Goal: Task Accomplishment & Management: Complete application form

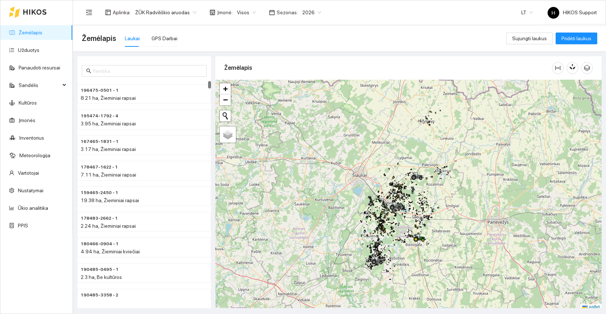
click at [153, 8] on span "ŽŪK Radviliškio aruodas" at bounding box center [165, 12] width 61 height 11
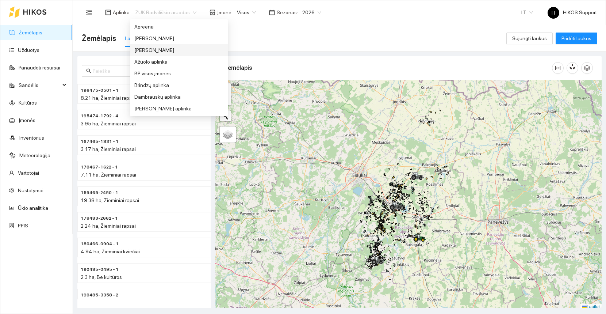
click at [156, 46] on div "[PERSON_NAME]" at bounding box center [178, 50] width 89 height 8
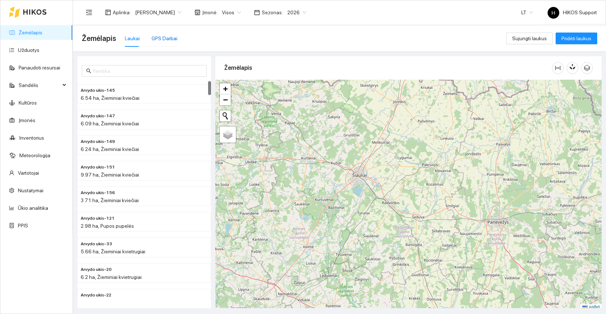
click at [158, 39] on div "GPS Darbai" at bounding box center [165, 38] width 26 height 8
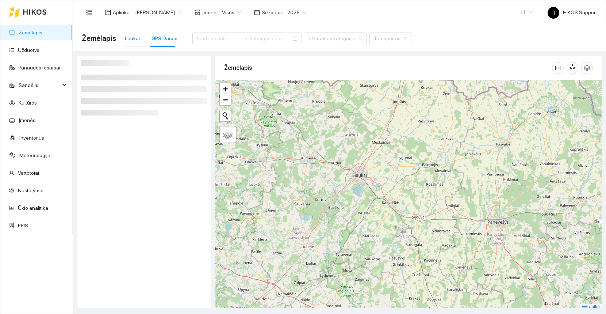
click at [134, 38] on div "Laukai" at bounding box center [132, 38] width 15 height 8
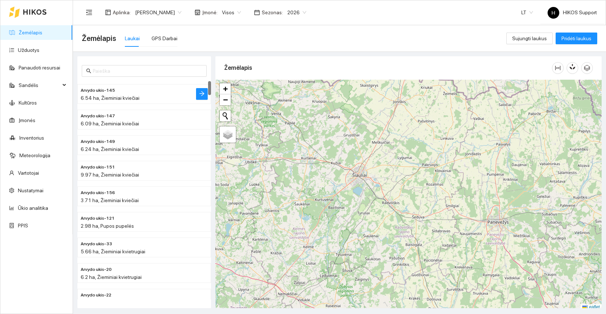
click at [103, 91] on span "Arvydo ukis-145" at bounding box center [98, 90] width 34 height 7
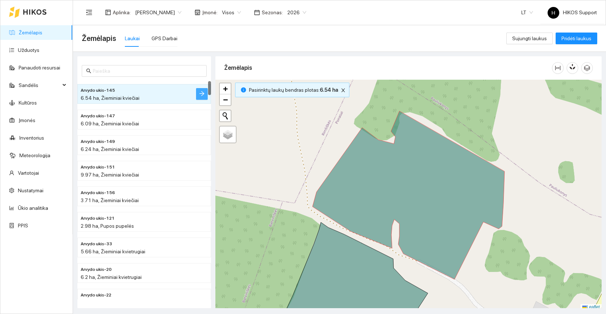
click at [205, 94] on button "button" at bounding box center [202, 94] width 12 height 12
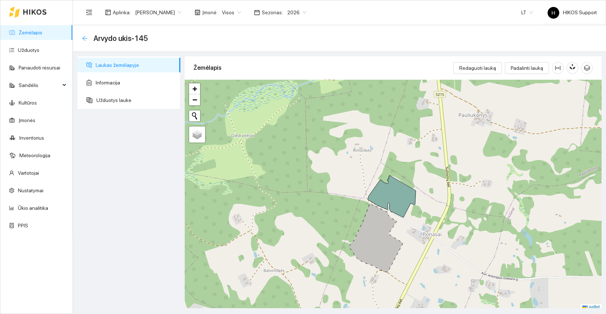
click at [83, 35] on icon "arrow-left" at bounding box center [85, 38] width 6 height 6
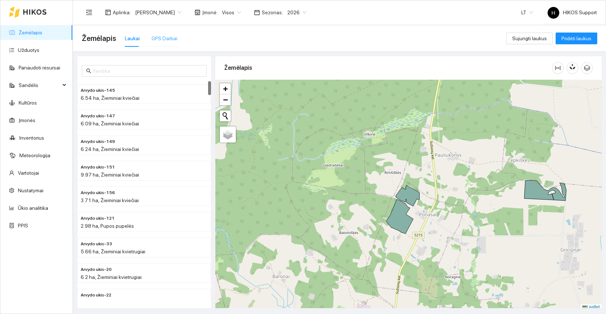
click at [168, 31] on div "GPS Darbai" at bounding box center [165, 38] width 26 height 17
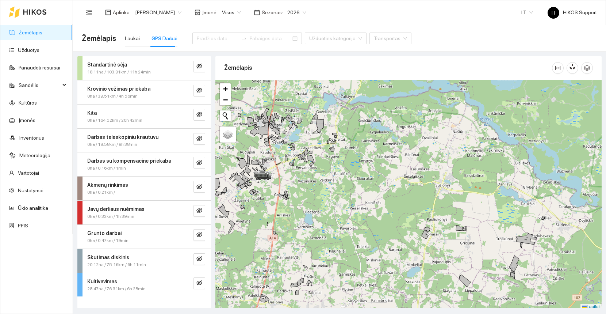
scroll to position [2, 0]
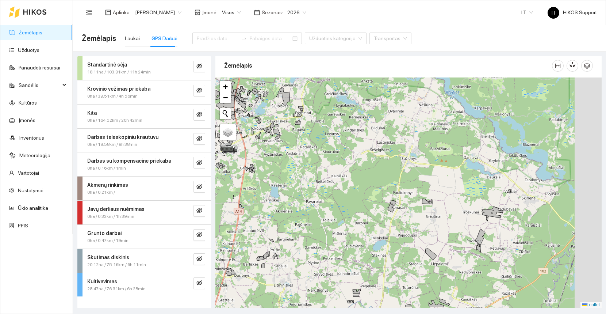
drag, startPoint x: 473, startPoint y: 252, endPoint x: 439, endPoint y: 228, distance: 41.9
click at [439, 228] on div at bounding box center [408, 192] width 386 height 230
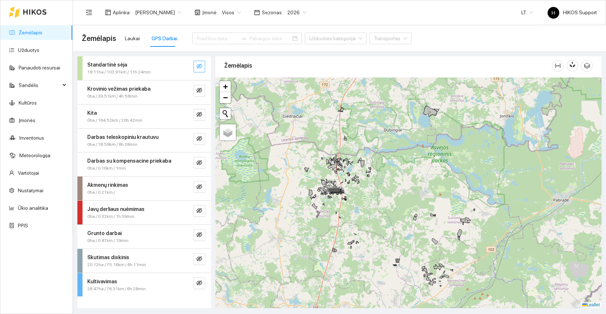
click at [200, 66] on icon "eye-invisible" at bounding box center [199, 66] width 6 height 6
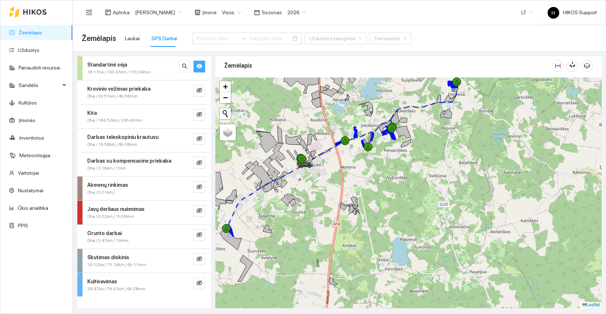
drag, startPoint x: 291, startPoint y: 239, endPoint x: 345, endPoint y: 234, distance: 54.3
click at [345, 235] on div at bounding box center [408, 192] width 386 height 230
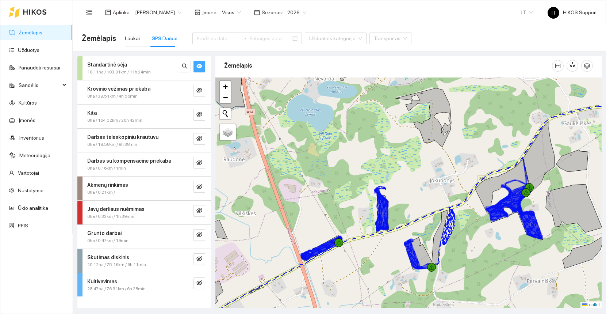
drag, startPoint x: 461, startPoint y: 244, endPoint x: 373, endPoint y: 233, distance: 88.7
click at [373, 233] on div at bounding box center [408, 192] width 386 height 230
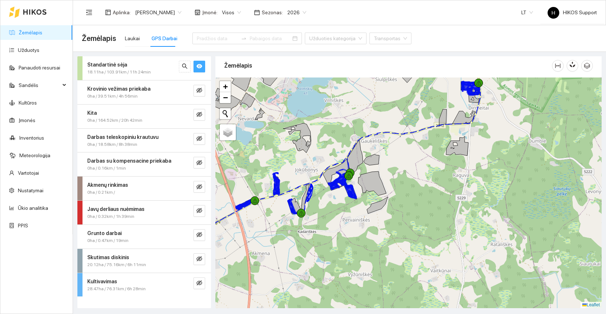
drag, startPoint x: 340, startPoint y: 204, endPoint x: 374, endPoint y: 236, distance: 46.5
click at [374, 236] on div at bounding box center [408, 192] width 386 height 230
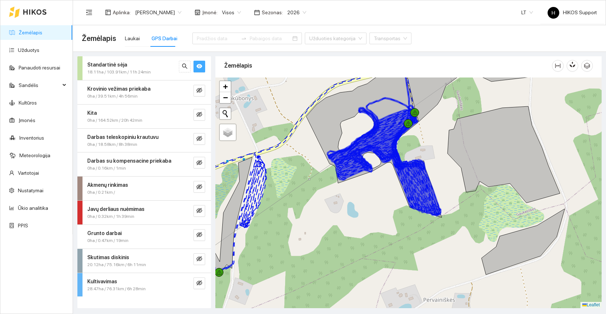
drag, startPoint x: 455, startPoint y: 169, endPoint x: 455, endPoint y: 181, distance: 12.0
click at [455, 176] on div at bounding box center [408, 192] width 386 height 230
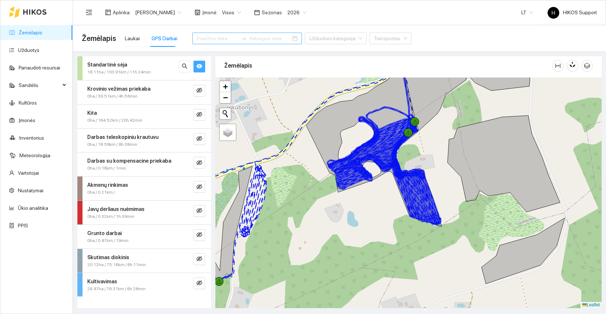
click at [207, 39] on input at bounding box center [217, 38] width 41 height 8
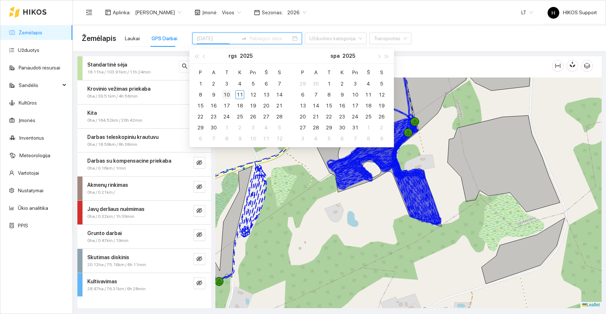
type input "[DATE]"
click at [227, 92] on div "10" at bounding box center [226, 94] width 9 height 9
type input "[DATE]"
click at [238, 95] on div "11" at bounding box center [240, 94] width 9 height 9
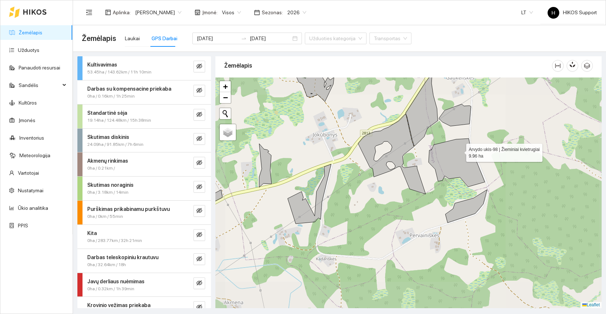
drag, startPoint x: 465, startPoint y: 149, endPoint x: 441, endPoint y: 160, distance: 26.1
click at [441, 160] on icon at bounding box center [457, 162] width 56 height 48
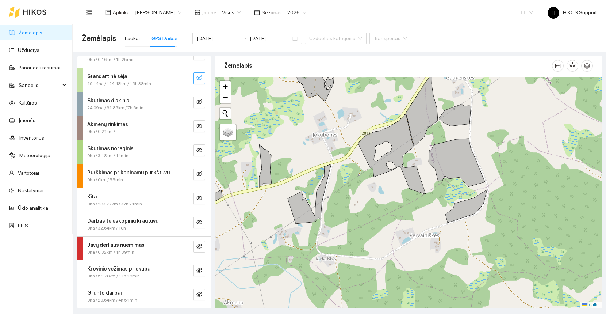
click at [198, 77] on icon "eye-invisible" at bounding box center [199, 78] width 6 height 6
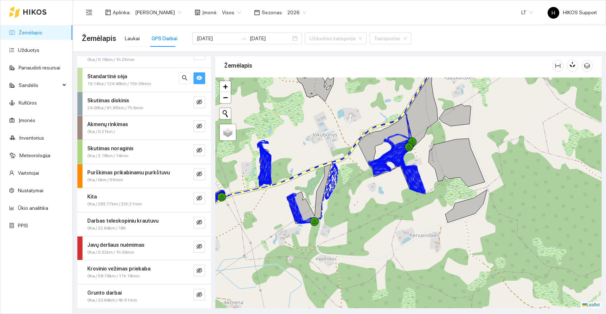
drag, startPoint x: 505, startPoint y: 159, endPoint x: 363, endPoint y: 226, distance: 157.3
click at [363, 226] on div at bounding box center [408, 192] width 386 height 230
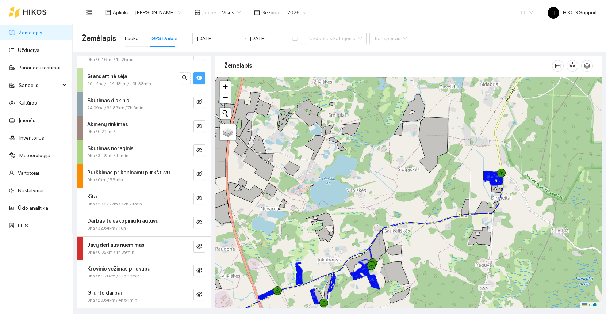
drag, startPoint x: 420, startPoint y: 263, endPoint x: 495, endPoint y: 208, distance: 92.2
click at [493, 208] on div at bounding box center [408, 192] width 386 height 230
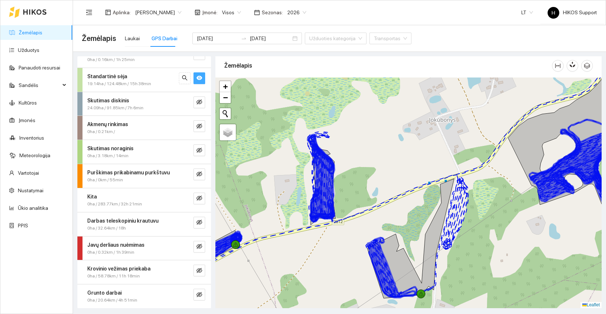
drag, startPoint x: 334, startPoint y: 295, endPoint x: 375, endPoint y: 227, distance: 78.5
click at [375, 227] on div at bounding box center [408, 192] width 386 height 230
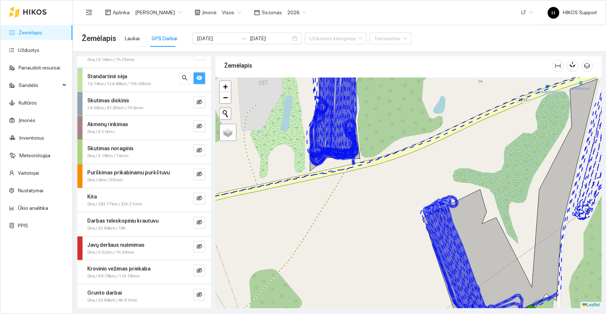
drag, startPoint x: 405, startPoint y: 97, endPoint x: 405, endPoint y: 226, distance: 128.9
click at [405, 226] on div at bounding box center [408, 192] width 386 height 230
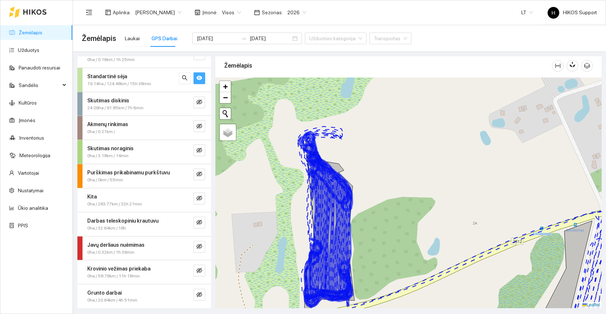
drag, startPoint x: 395, startPoint y: 256, endPoint x: 301, endPoint y: 174, distance: 125.0
click at [357, 223] on div at bounding box center [408, 192] width 386 height 230
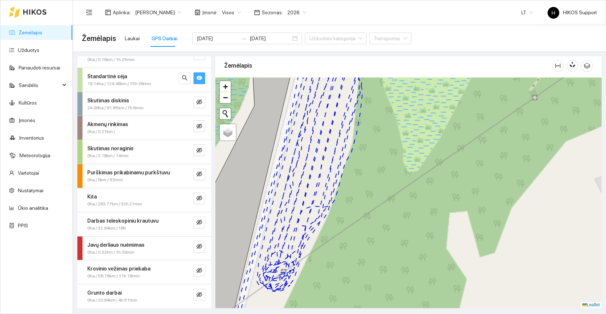
drag, startPoint x: 355, startPoint y: 109, endPoint x: 363, endPoint y: 177, distance: 68.4
click at [363, 177] on icon at bounding box center [298, 192] width 129 height 276
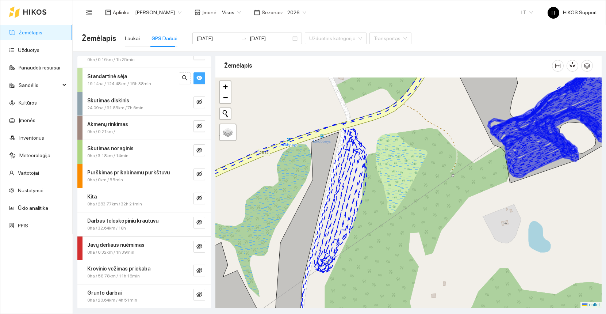
drag, startPoint x: 330, startPoint y: 272, endPoint x: 331, endPoint y: 177, distance: 94.9
click at [331, 177] on div at bounding box center [408, 192] width 386 height 230
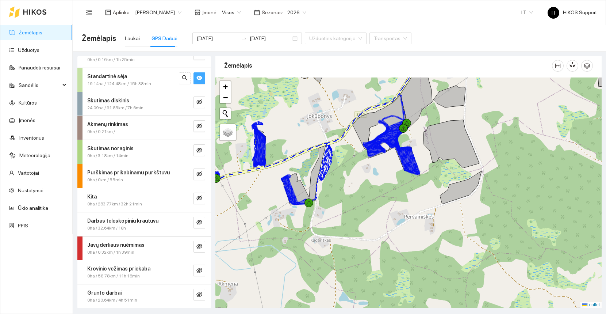
drag, startPoint x: 389, startPoint y: 203, endPoint x: 428, endPoint y: 204, distance: 39.1
click at [428, 204] on div at bounding box center [408, 192] width 386 height 230
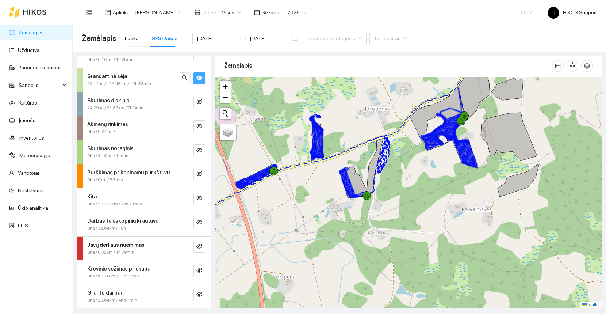
scroll to position [0, 0]
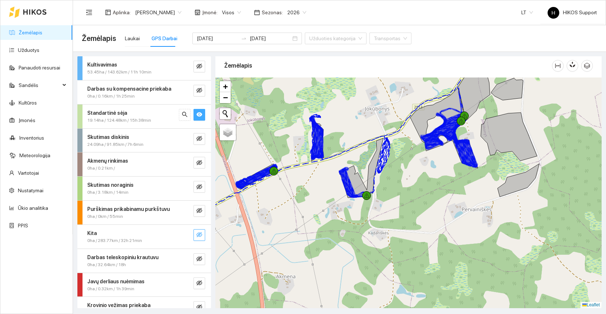
click at [202, 236] on icon "eye-invisible" at bounding box center [199, 235] width 6 height 6
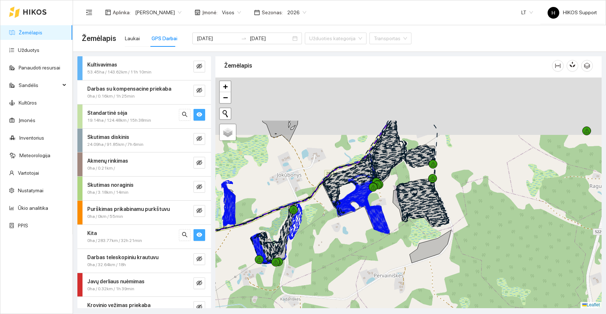
drag, startPoint x: 432, startPoint y: 228, endPoint x: 339, endPoint y: 295, distance: 114.4
click at [339, 295] on div at bounding box center [408, 192] width 386 height 230
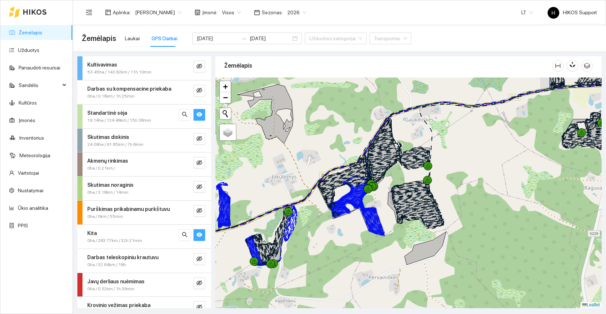
drag, startPoint x: 519, startPoint y: 179, endPoint x: 410, endPoint y: 219, distance: 116.2
click at [410, 219] on div at bounding box center [408, 192] width 386 height 230
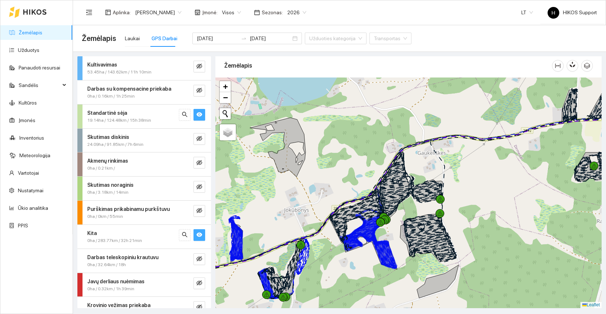
click at [88, 231] on strong "Kita" at bounding box center [91, 233] width 9 height 6
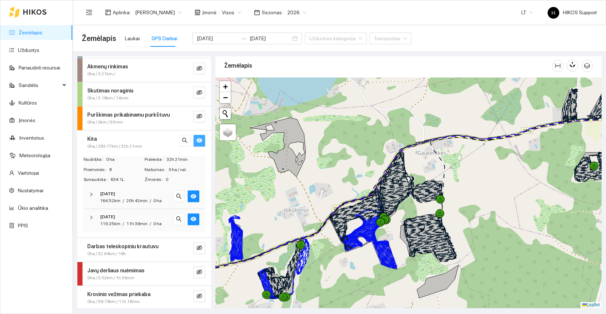
scroll to position [120, 0]
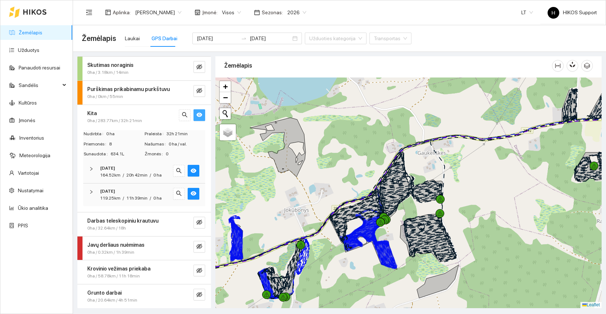
click at [123, 195] on span "/" at bounding box center [123, 197] width 1 height 5
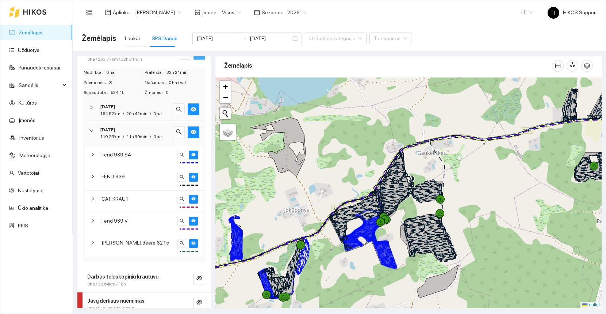
scroll to position [223, 0]
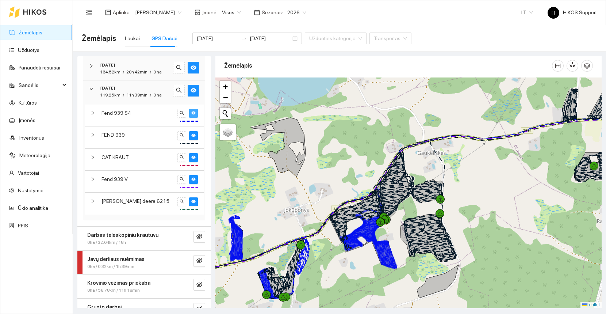
click at [196, 115] on button "button" at bounding box center [193, 113] width 9 height 9
click at [193, 134] on icon "eye" at bounding box center [193, 134] width 4 height 3
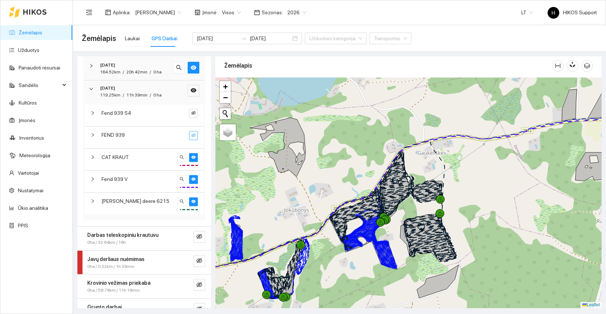
click at [194, 134] on icon "eye-invisible" at bounding box center [193, 135] width 4 height 4
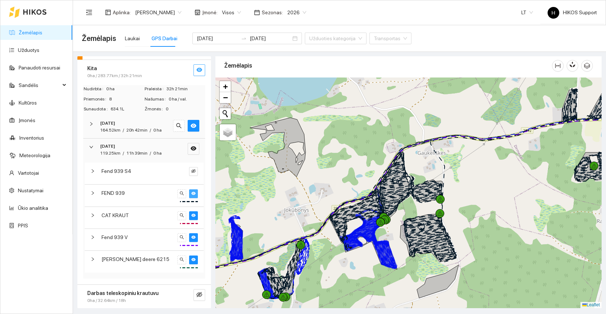
click at [115, 144] on strong "[DATE]" at bounding box center [107, 146] width 15 height 5
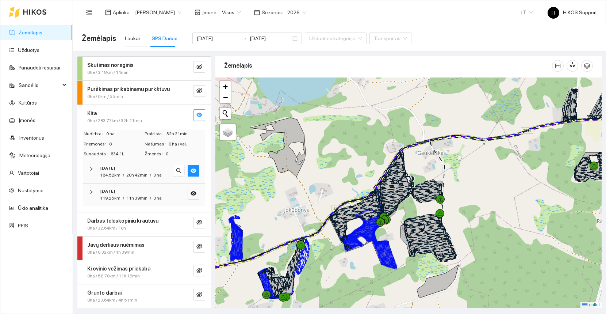
click at [109, 114] on div "Kita" at bounding box center [131, 113] width 89 height 8
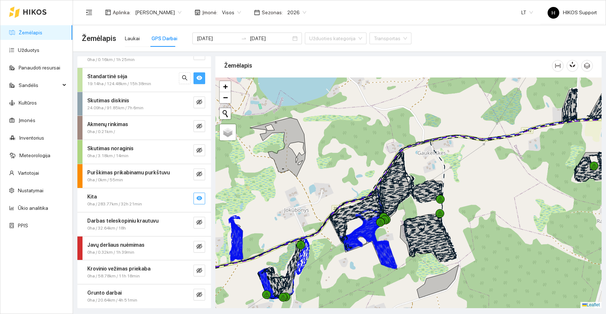
scroll to position [0, 0]
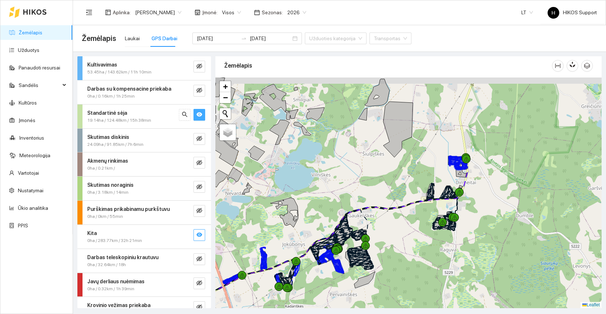
drag, startPoint x: 486, startPoint y: 239, endPoint x: 431, endPoint y: 261, distance: 58.9
click at [431, 261] on div at bounding box center [408, 192] width 386 height 230
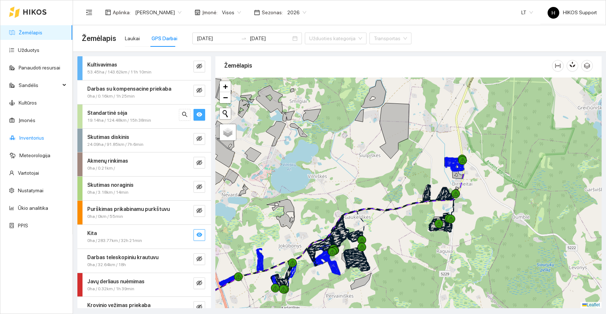
click at [25, 141] on link "Inventorius" at bounding box center [31, 138] width 25 height 6
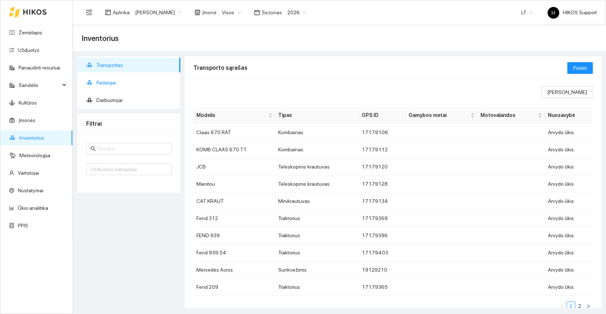
click at [114, 81] on span "Padargai" at bounding box center [135, 82] width 78 height 15
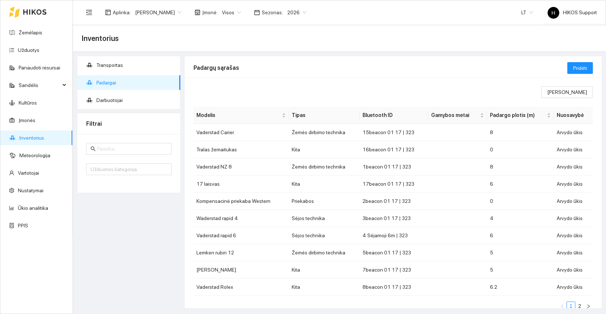
click at [584, 58] on div "Pridėti" at bounding box center [580, 67] width 26 height 23
click at [582, 65] on span "Pridėti" at bounding box center [580, 68] width 14 height 8
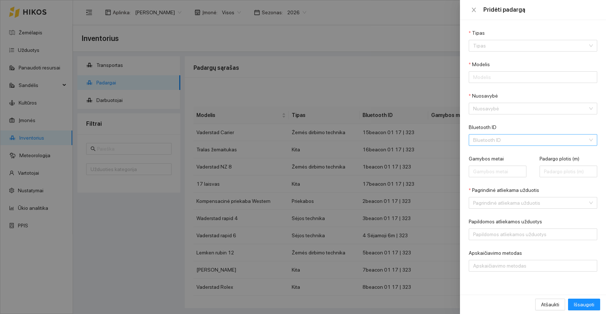
click at [502, 139] on input "Bluetooth ID" at bounding box center [530, 139] width 115 height 11
click at [491, 223] on div "purkštuvas | 323" at bounding box center [528, 225] width 110 height 8
click at [497, 40] on input "Tipas" at bounding box center [530, 45] width 115 height 11
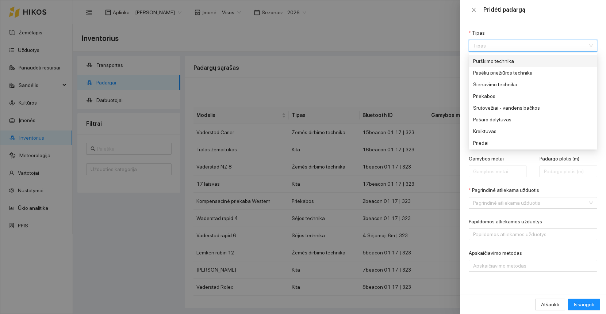
scroll to position [61, 0]
click at [490, 60] on div "Purškimo technika" at bounding box center [528, 58] width 110 height 8
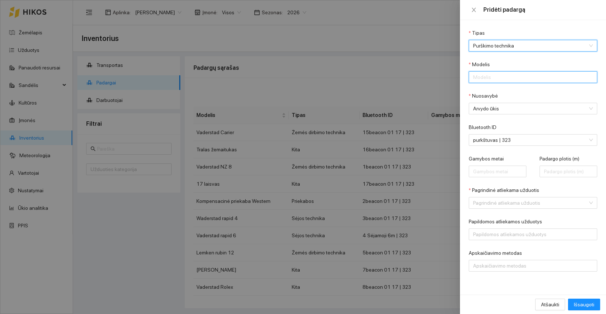
click at [490, 79] on input "Modelis" at bounding box center [533, 77] width 129 height 12
type input "nezinomas"
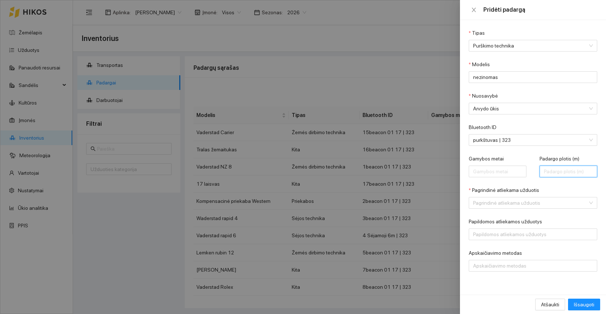
click at [560, 165] on input "Padargo plotis (m)" at bounding box center [569, 171] width 58 height 12
click at [550, 172] on input "Padargo plotis (m)" at bounding box center [569, 171] width 58 height 12
type input "2"
type input "30"
click at [535, 204] on input "Pagrindinė atliekama užduotis" at bounding box center [530, 202] width 115 height 11
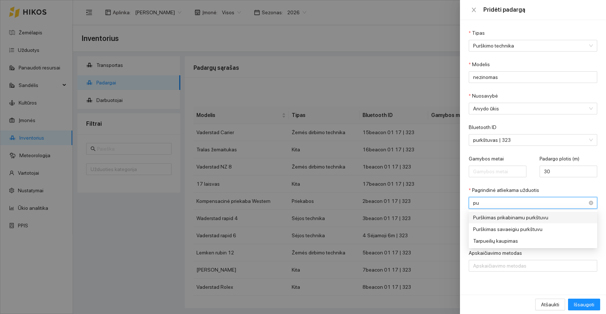
type input "pur"
click at [523, 218] on div "Purškimas prikabinamu purkštuvu" at bounding box center [528, 217] width 110 height 8
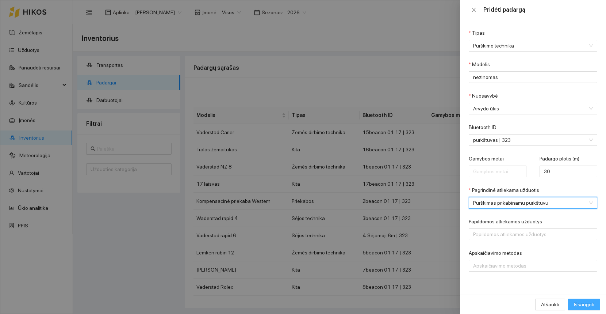
click at [584, 307] on span "Išsaugoti" at bounding box center [584, 304] width 20 height 8
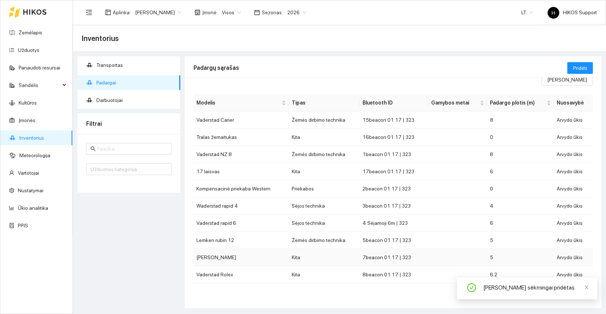
scroll to position [17, 0]
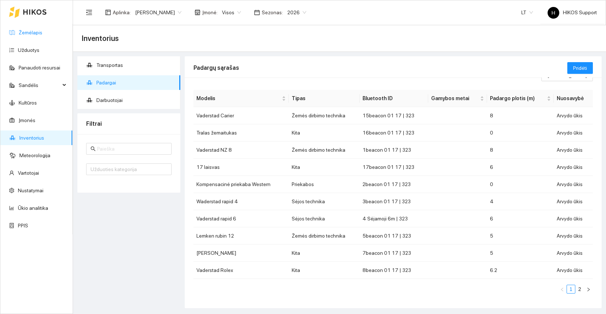
click at [25, 33] on link "Žemėlapis" at bounding box center [31, 33] width 24 height 6
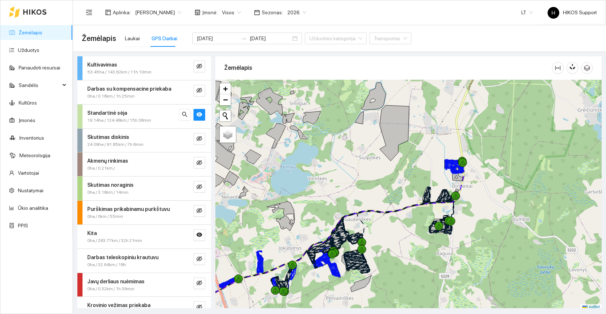
click at [414, 218] on div at bounding box center [408, 195] width 386 height 230
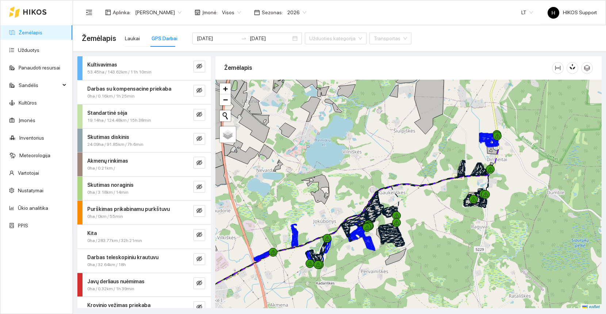
scroll to position [2, 0]
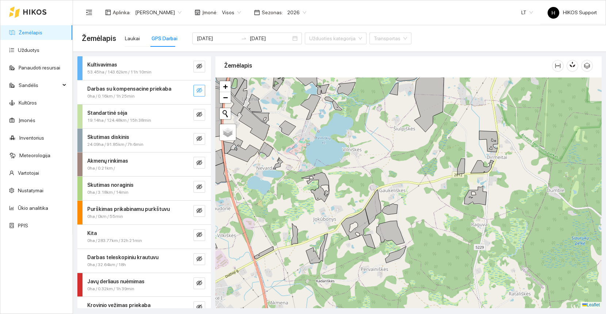
click at [200, 89] on icon "eye-invisible" at bounding box center [199, 90] width 6 height 6
click at [183, 92] on icon "search" at bounding box center [185, 90] width 6 height 6
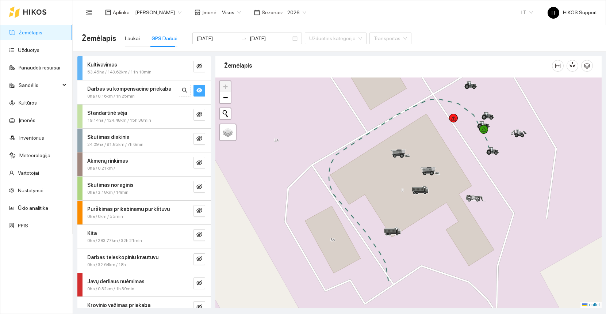
click at [198, 91] on icon "eye" at bounding box center [199, 90] width 6 height 4
click at [200, 65] on icon "eye-invisible" at bounding box center [199, 66] width 6 height 6
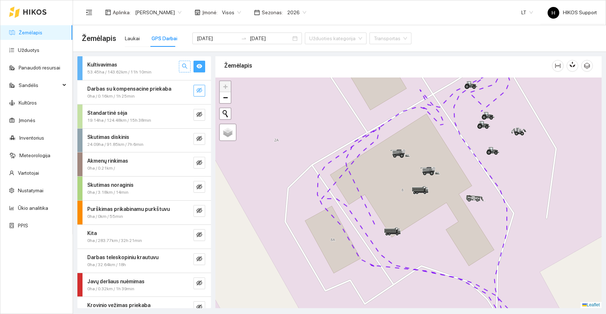
click at [183, 65] on icon "search" at bounding box center [185, 66] width 6 height 6
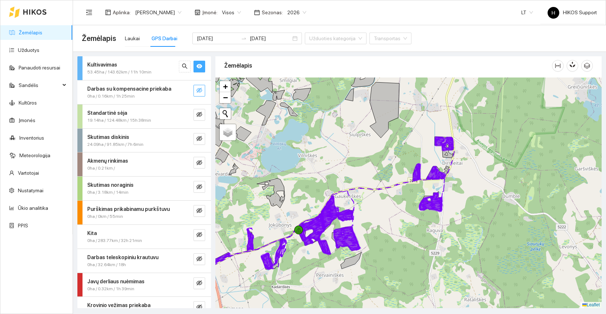
drag, startPoint x: 414, startPoint y: 219, endPoint x: 464, endPoint y: 184, distance: 61.7
click at [464, 184] on div at bounding box center [408, 192] width 386 height 230
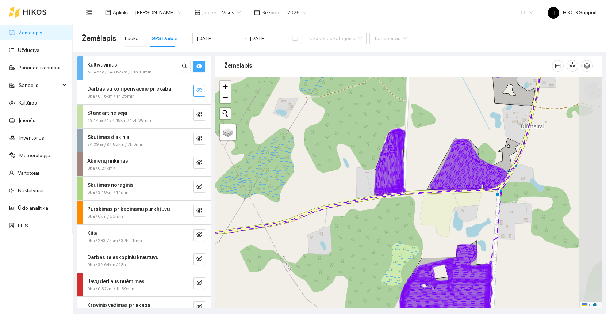
drag, startPoint x: 578, startPoint y: 107, endPoint x: 488, endPoint y: 167, distance: 108.2
click at [488, 167] on div at bounding box center [408, 192] width 386 height 230
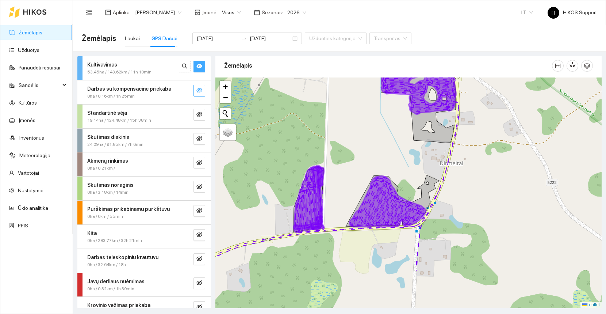
drag, startPoint x: 381, startPoint y: 215, endPoint x: 381, endPoint y: 152, distance: 63.2
click at [381, 152] on div at bounding box center [408, 192] width 386 height 230
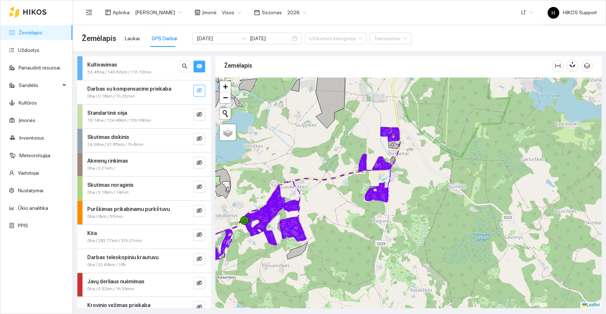
drag, startPoint x: 319, startPoint y: 230, endPoint x: 422, endPoint y: 224, distance: 102.8
click at [422, 224] on div at bounding box center [408, 192] width 386 height 230
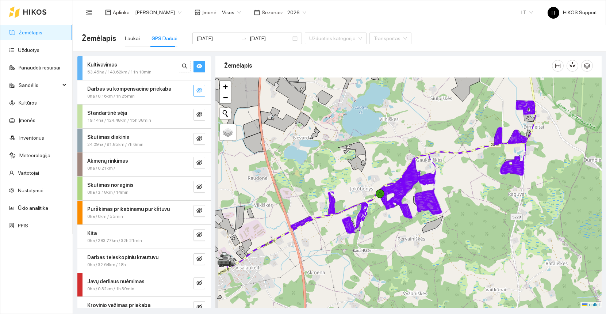
drag, startPoint x: 283, startPoint y: 245, endPoint x: 454, endPoint y: 137, distance: 202.6
click at [454, 137] on div at bounding box center [408, 192] width 386 height 230
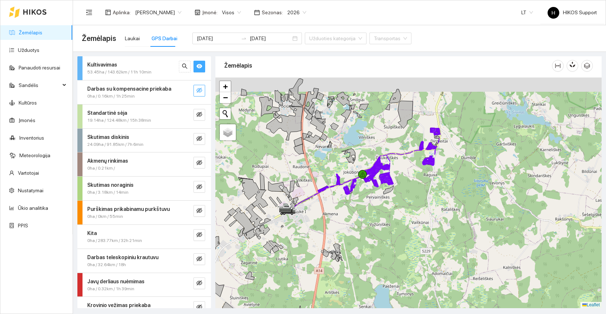
drag, startPoint x: 433, startPoint y: 207, endPoint x: 372, endPoint y: 223, distance: 63.3
click at [372, 223] on div at bounding box center [408, 192] width 386 height 230
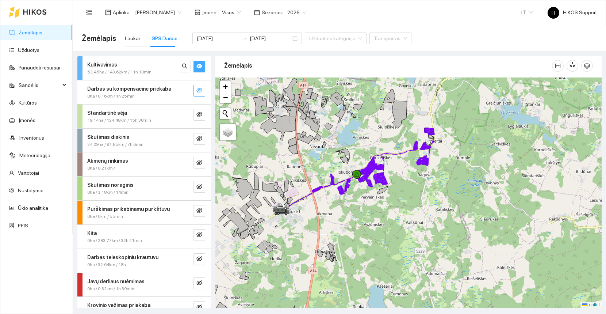
click at [203, 66] on button "button" at bounding box center [200, 67] width 12 height 12
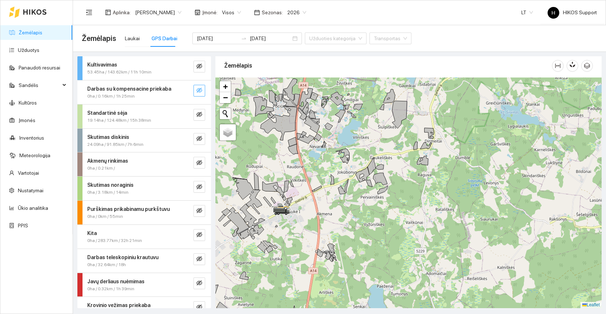
click at [204, 95] on button "button" at bounding box center [200, 91] width 12 height 12
click at [203, 93] on button "button" at bounding box center [200, 91] width 12 height 12
click at [202, 111] on button "button" at bounding box center [200, 115] width 12 height 12
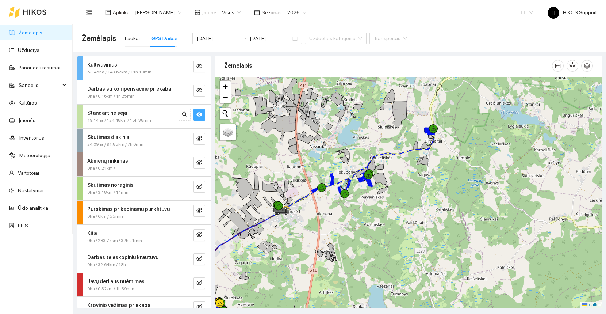
click at [200, 112] on icon "eye" at bounding box center [199, 114] width 6 height 4
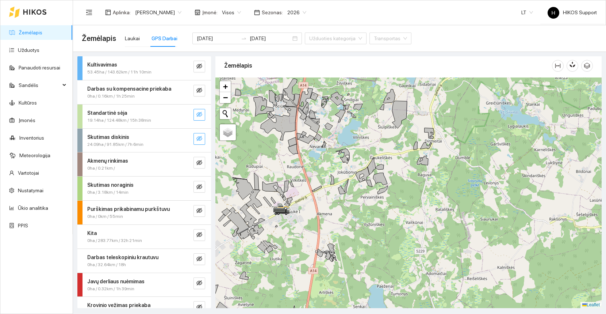
click at [198, 139] on icon "eye-invisible" at bounding box center [199, 138] width 6 height 5
click at [198, 139] on icon "eye" at bounding box center [199, 138] width 6 height 4
click at [198, 139] on icon "eye-invisible" at bounding box center [199, 138] width 6 height 5
click at [198, 139] on icon "eye" at bounding box center [199, 138] width 6 height 4
click at [198, 139] on icon "eye-invisible" at bounding box center [199, 138] width 6 height 5
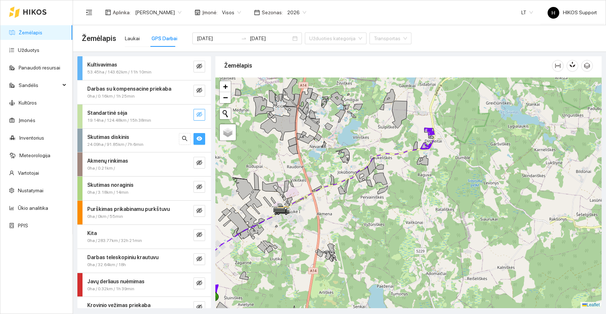
click at [198, 139] on icon "eye" at bounding box center [199, 138] width 6 height 4
click at [199, 162] on icon "eye-invisible" at bounding box center [199, 163] width 6 height 6
click at [199, 136] on icon "eye-invisible" at bounding box center [199, 138] width 6 height 5
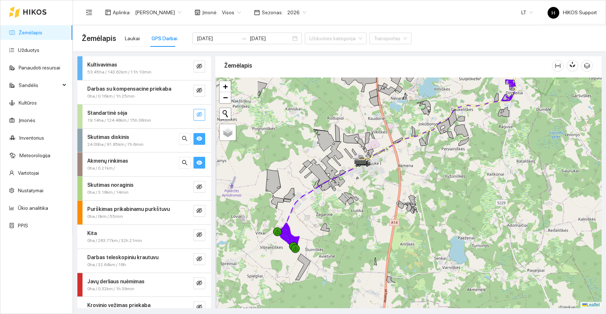
drag, startPoint x: 277, startPoint y: 294, endPoint x: 364, endPoint y: 243, distance: 100.5
click at [364, 243] on div at bounding box center [408, 192] width 386 height 230
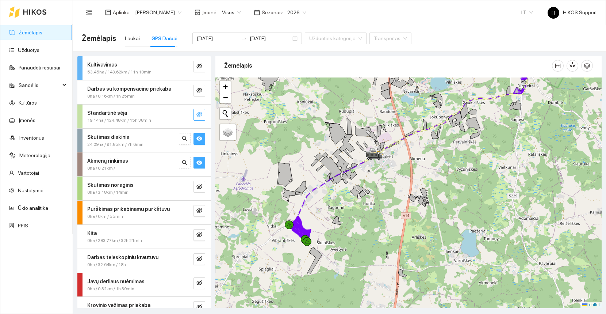
drag, startPoint x: 386, startPoint y: 234, endPoint x: 320, endPoint y: 207, distance: 72.4
click at [320, 207] on div at bounding box center [408, 192] width 386 height 230
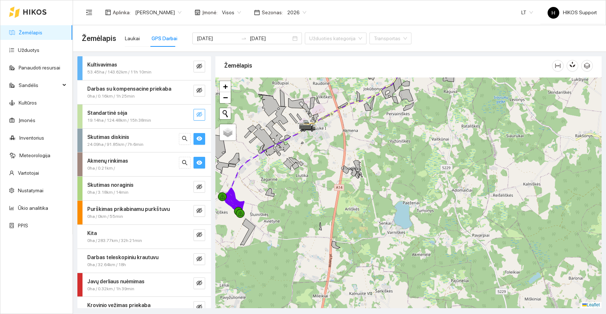
click at [200, 165] on span "eye" at bounding box center [199, 163] width 6 height 7
click at [198, 138] on icon "eye" at bounding box center [199, 138] width 6 height 6
click at [200, 185] on icon "eye-invisible" at bounding box center [199, 187] width 6 height 6
click at [201, 184] on icon "eye" at bounding box center [199, 187] width 6 height 6
click at [200, 205] on button "button" at bounding box center [200, 211] width 12 height 12
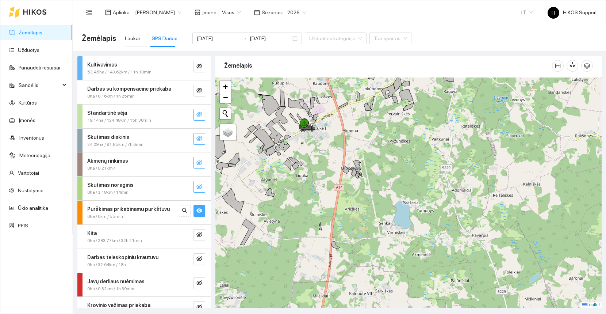
click at [200, 205] on button "button" at bounding box center [200, 211] width 12 height 12
click at [198, 237] on span "eye-invisible" at bounding box center [199, 235] width 6 height 7
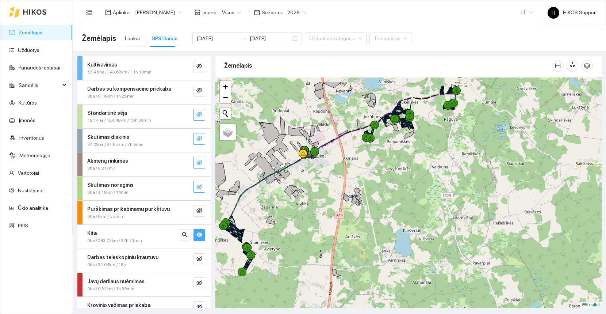
drag, startPoint x: 273, startPoint y: 213, endPoint x: 275, endPoint y: 246, distance: 33.7
click at [275, 246] on div at bounding box center [408, 192] width 386 height 230
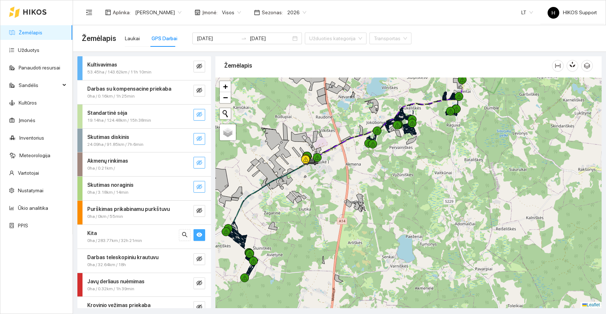
click at [269, 242] on div at bounding box center [408, 192] width 386 height 230
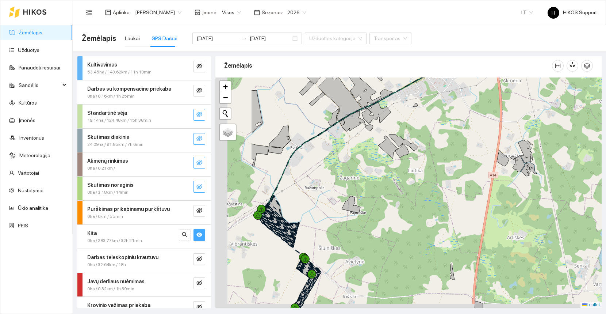
drag, startPoint x: 240, startPoint y: 237, endPoint x: 317, endPoint y: 232, distance: 76.9
click at [318, 232] on div at bounding box center [408, 192] width 386 height 230
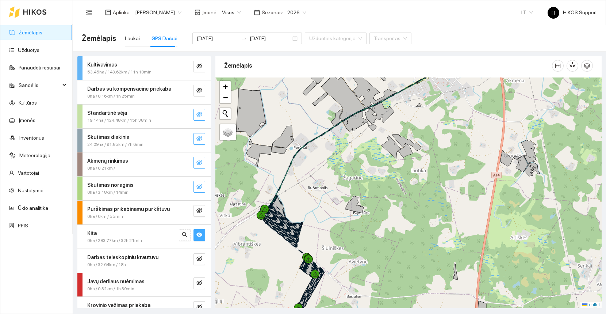
click at [301, 205] on div at bounding box center [408, 192] width 386 height 230
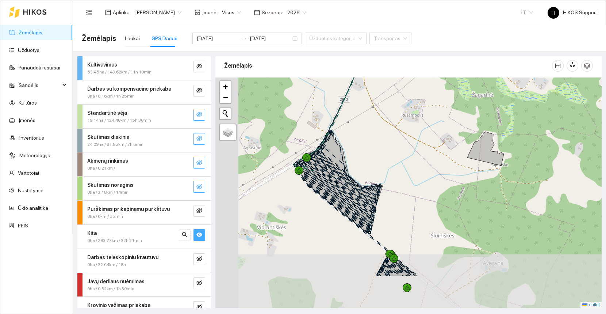
drag, startPoint x: 285, startPoint y: 221, endPoint x: 362, endPoint y: 166, distance: 94.7
click at [363, 166] on div at bounding box center [408, 192] width 386 height 230
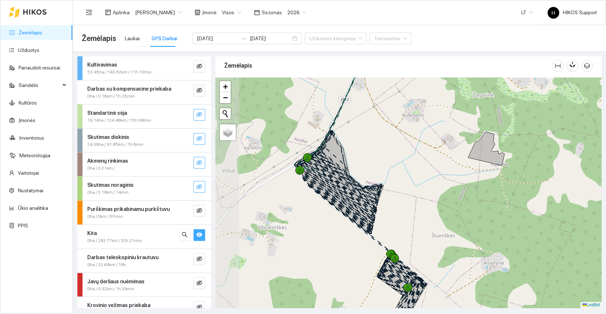
click at [362, 166] on div at bounding box center [408, 192] width 386 height 230
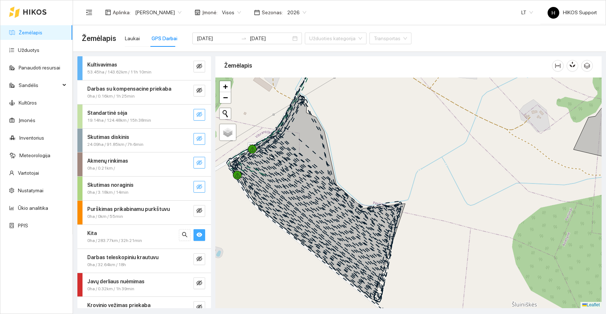
drag, startPoint x: 380, startPoint y: 141, endPoint x: 363, endPoint y: 179, distance: 41.7
click at [363, 179] on div at bounding box center [408, 192] width 386 height 230
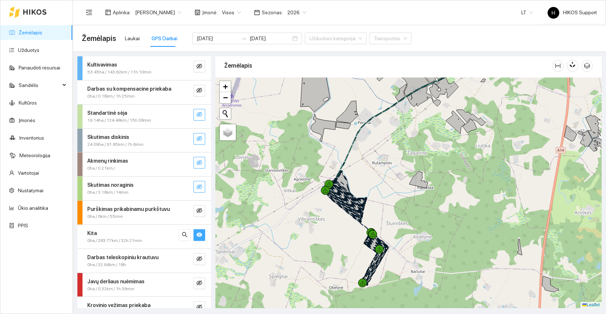
drag, startPoint x: 491, startPoint y: 123, endPoint x: 385, endPoint y: 219, distance: 142.4
click at [385, 219] on div at bounding box center [408, 192] width 386 height 230
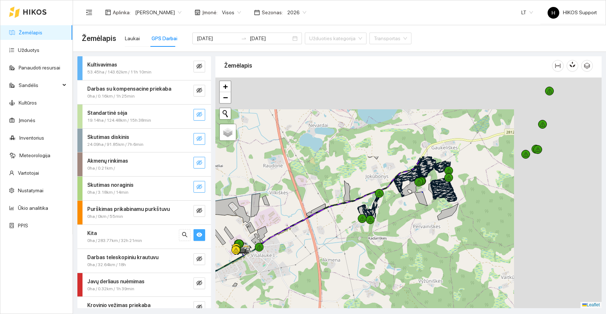
drag, startPoint x: 521, startPoint y: 126, endPoint x: 390, endPoint y: 226, distance: 165.4
click at [390, 226] on div at bounding box center [408, 192] width 386 height 230
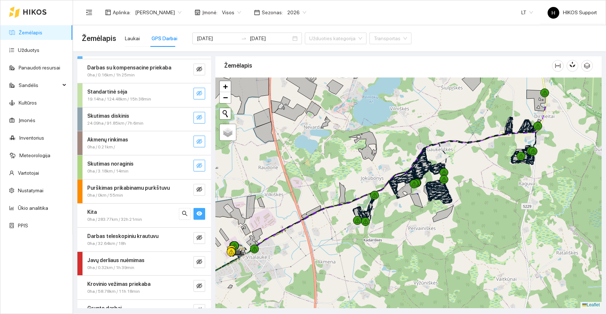
scroll to position [37, 0]
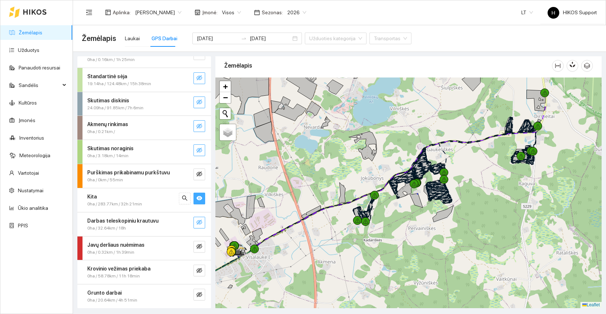
click at [195, 225] on button "button" at bounding box center [200, 223] width 12 height 12
click at [201, 198] on icon "eye" at bounding box center [199, 198] width 6 height 4
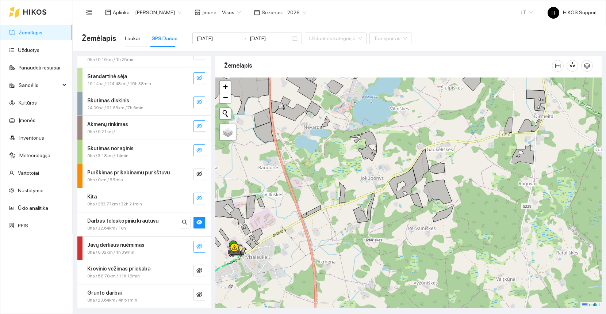
click at [199, 248] on icon "eye-invisible" at bounding box center [199, 246] width 6 height 5
click at [183, 246] on icon "search" at bounding box center [185, 246] width 6 height 6
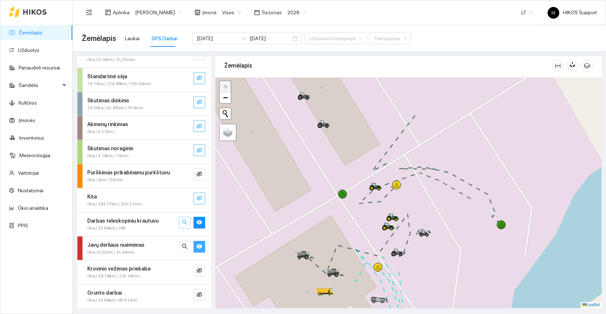
click at [183, 220] on icon "search" at bounding box center [185, 222] width 6 height 6
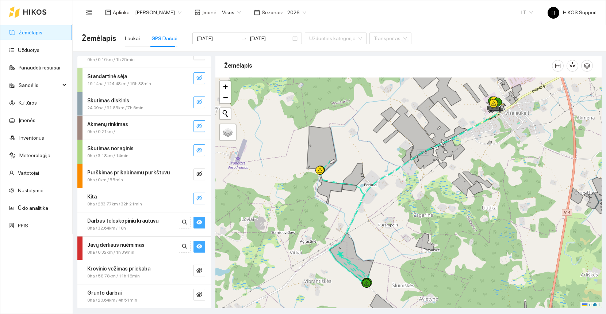
click at [195, 217] on button "button" at bounding box center [200, 223] width 12 height 12
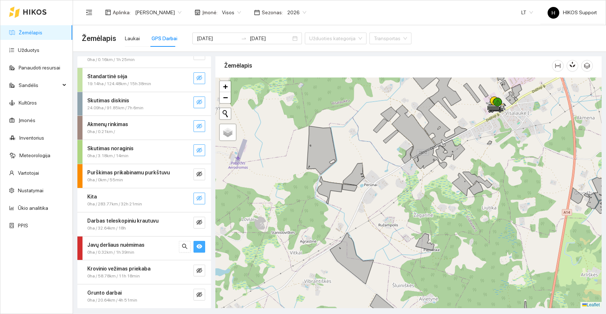
click at [202, 250] on button "button" at bounding box center [200, 247] width 12 height 12
click at [198, 264] on div "Krovinio vežimas priekaba 0ha / 58.78km / 11h 18min" at bounding box center [144, 272] width 134 height 24
click at [198, 270] on icon "eye-invisible" at bounding box center [199, 270] width 6 height 6
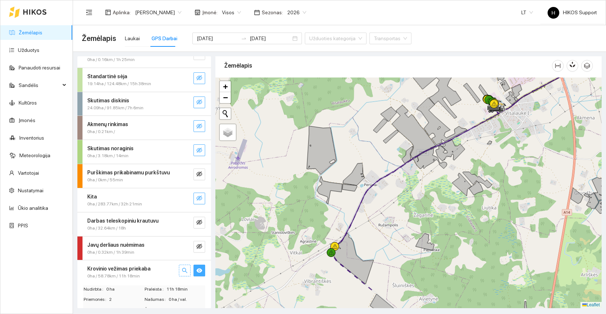
click at [187, 269] on icon "search" at bounding box center [185, 270] width 6 height 6
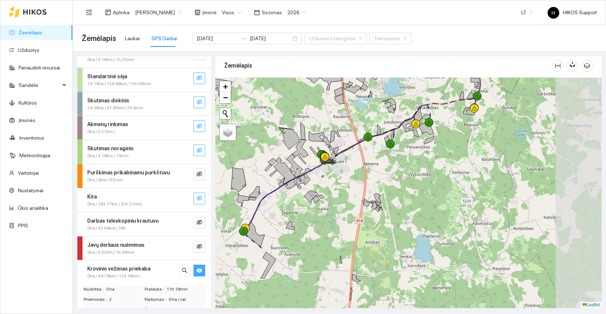
drag, startPoint x: 367, startPoint y: 269, endPoint x: 319, endPoint y: 241, distance: 55.7
click at [319, 241] on div at bounding box center [408, 192] width 386 height 230
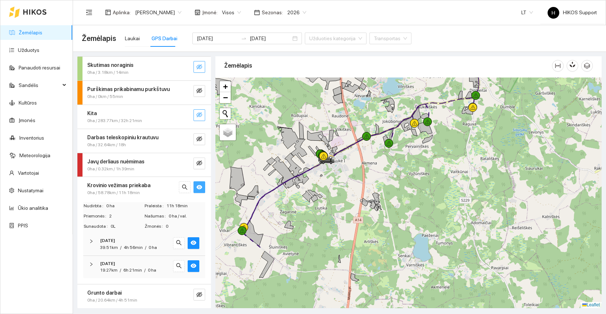
click at [141, 187] on strong "Krovinio vežimas priekaba" at bounding box center [118, 185] width 63 height 6
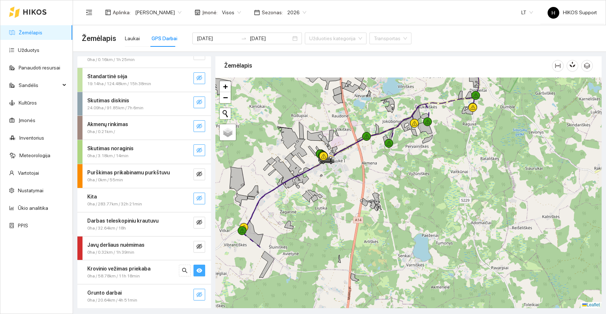
click at [198, 293] on icon "eye-invisible" at bounding box center [199, 294] width 6 height 6
click at [187, 293] on icon "search" at bounding box center [185, 294] width 6 height 6
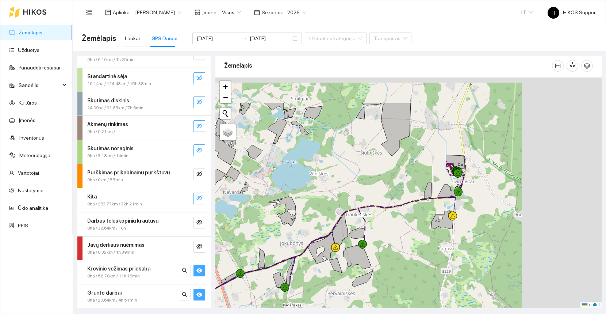
drag, startPoint x: 514, startPoint y: 164, endPoint x: 374, endPoint y: 229, distance: 154.0
click at [374, 229] on div at bounding box center [408, 192] width 386 height 230
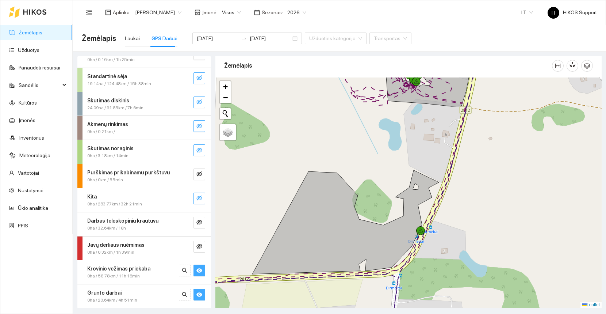
drag, startPoint x: 443, startPoint y: 103, endPoint x: 410, endPoint y: 203, distance: 105.0
click at [410, 106] on icon at bounding box center [427, 80] width 85 height 52
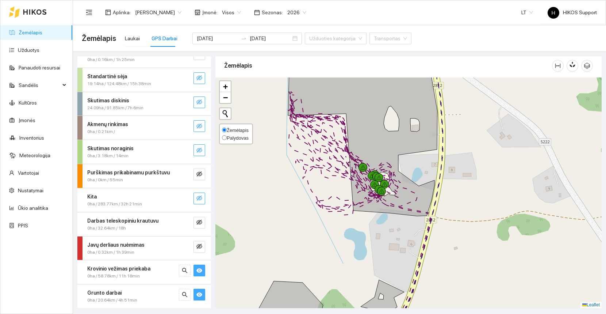
click at [237, 140] on span "Palydovas" at bounding box center [238, 137] width 22 height 5
click at [227, 140] on input "Palydovas" at bounding box center [224, 137] width 5 height 5
radio input "true"
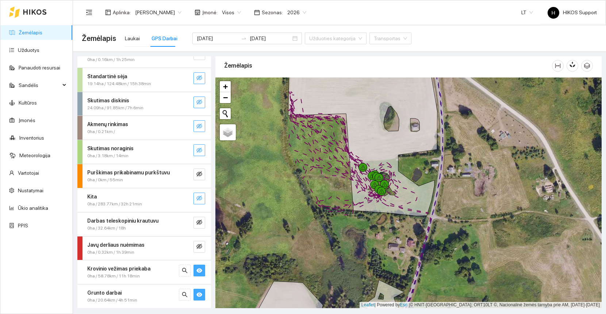
drag, startPoint x: 482, startPoint y: 187, endPoint x: 464, endPoint y: 190, distance: 18.6
click at [465, 190] on div at bounding box center [408, 192] width 386 height 230
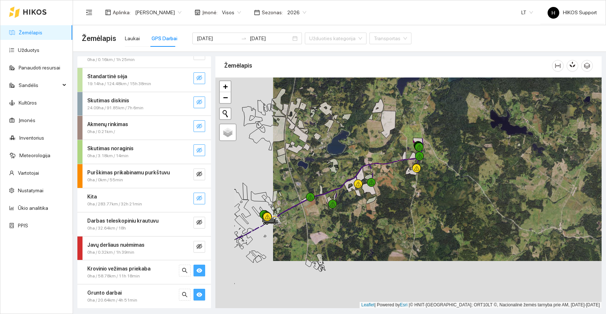
drag, startPoint x: 337, startPoint y: 244, endPoint x: 420, endPoint y: 179, distance: 105.6
click at [420, 179] on div at bounding box center [408, 192] width 386 height 230
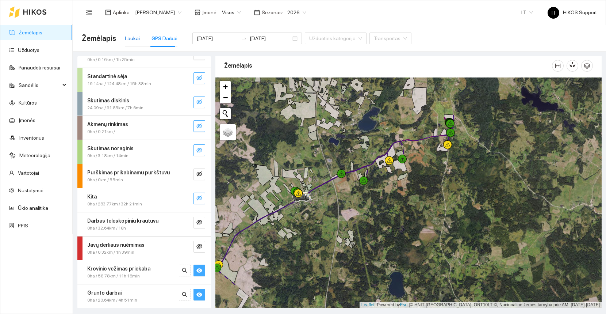
click at [127, 39] on div "Laukai" at bounding box center [132, 38] width 15 height 8
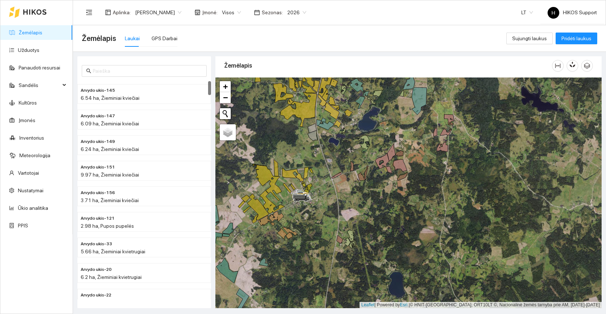
click at [40, 30] on link "Žemėlapis" at bounding box center [31, 33] width 24 height 6
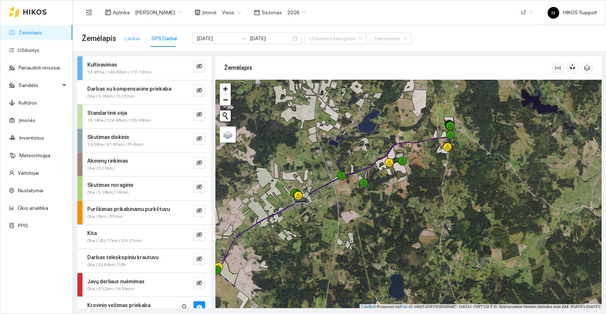
click at [133, 43] on div "Laukai" at bounding box center [132, 38] width 15 height 17
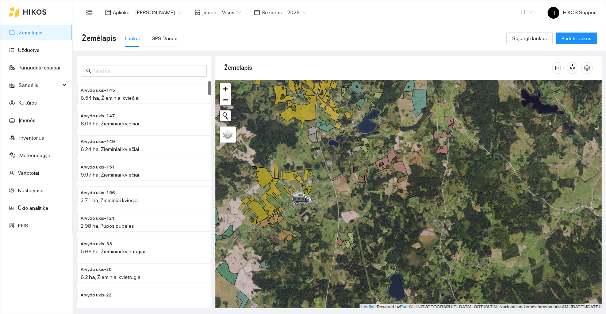
click at [133, 35] on div "Laukai" at bounding box center [132, 38] width 15 height 8
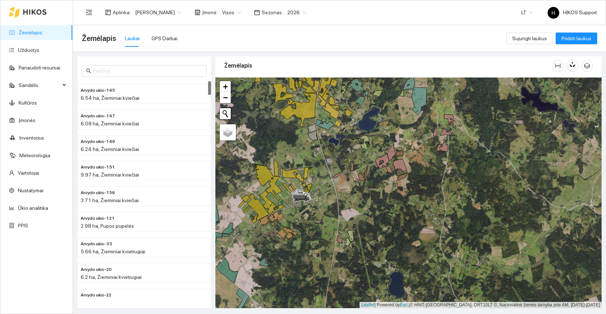
drag, startPoint x: 360, startPoint y: 121, endPoint x: 340, endPoint y: 166, distance: 49.8
click at [340, 166] on div at bounding box center [408, 192] width 386 height 230
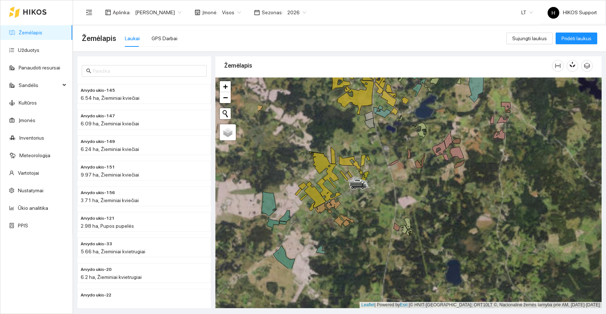
drag, startPoint x: 305, startPoint y: 232, endPoint x: 393, endPoint y: 171, distance: 106.9
click at [393, 171] on div at bounding box center [408, 192] width 386 height 230
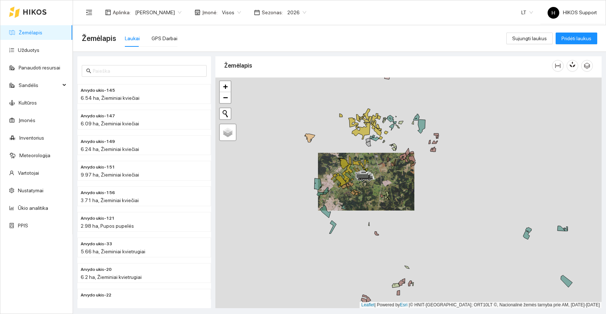
drag, startPoint x: 475, startPoint y: 216, endPoint x: 387, endPoint y: 216, distance: 88.0
click at [387, 216] on div at bounding box center [408, 192] width 386 height 230
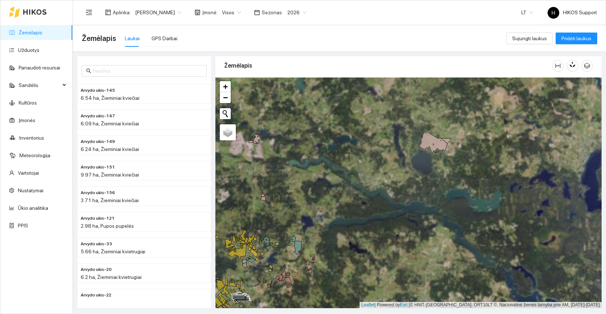
drag, startPoint x: 482, startPoint y: 100, endPoint x: 385, endPoint y: 179, distance: 125.6
click at [385, 179] on div at bounding box center [408, 192] width 386 height 230
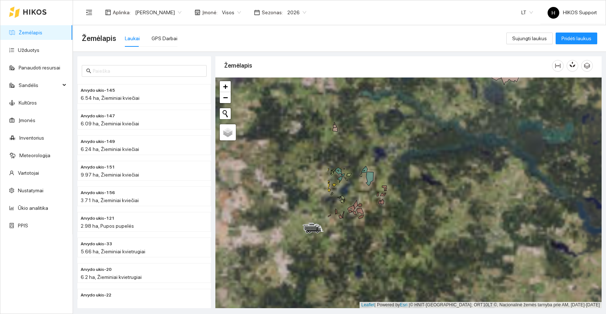
drag, startPoint x: 301, startPoint y: 248, endPoint x: 452, endPoint y: 157, distance: 176.0
click at [452, 157] on div at bounding box center [408, 192] width 386 height 230
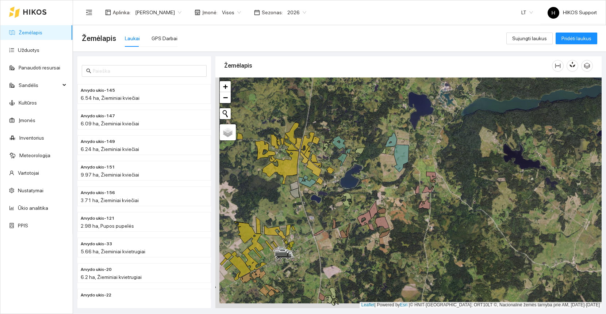
drag, startPoint x: 308, startPoint y: 202, endPoint x: 372, endPoint y: 162, distance: 75.9
click at [372, 162] on div at bounding box center [408, 192] width 386 height 230
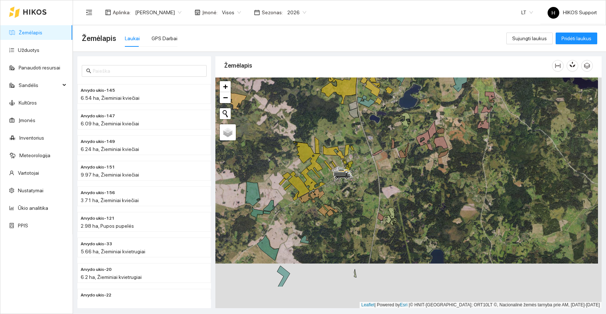
drag, startPoint x: 295, startPoint y: 287, endPoint x: 273, endPoint y: 166, distance: 123.2
click at [273, 166] on div at bounding box center [408, 192] width 386 height 230
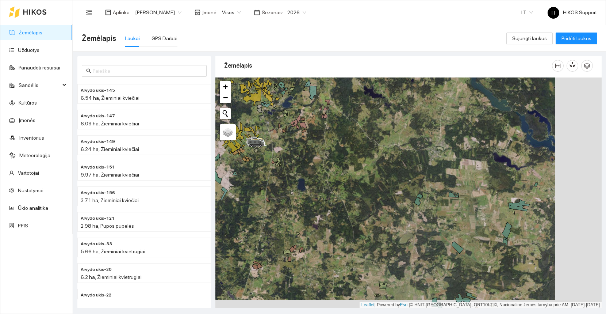
drag, startPoint x: 417, startPoint y: 235, endPoint x: 326, endPoint y: 146, distance: 127.8
click at [326, 146] on div at bounding box center [408, 192] width 386 height 230
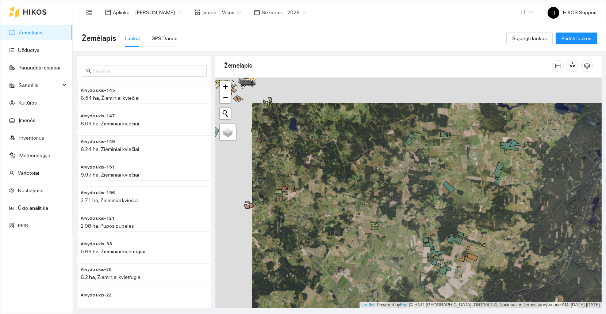
drag, startPoint x: 336, startPoint y: 127, endPoint x: 409, endPoint y: 184, distance: 92.8
click at [409, 184] on div at bounding box center [408, 192] width 386 height 230
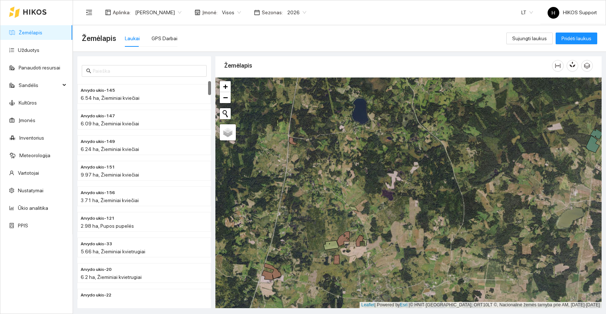
drag, startPoint x: 371, startPoint y: 148, endPoint x: 351, endPoint y: 185, distance: 42.5
click at [351, 185] on div at bounding box center [408, 192] width 386 height 230
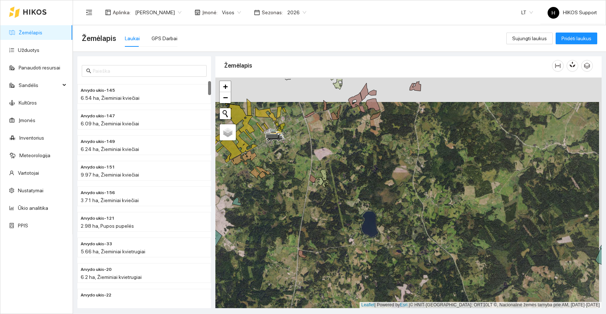
drag, startPoint x: 346, startPoint y: 153, endPoint x: 326, endPoint y: 233, distance: 82.8
click at [326, 233] on div at bounding box center [408, 192] width 386 height 230
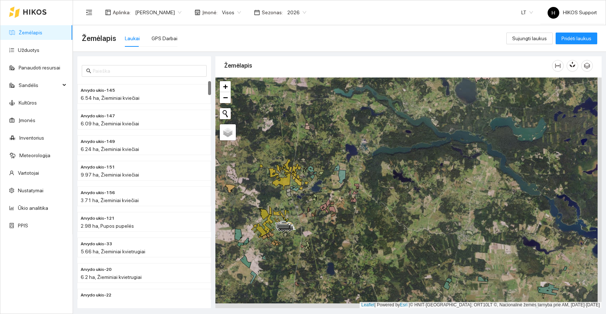
drag, startPoint x: 346, startPoint y: 291, endPoint x: 329, endPoint y: 272, distance: 25.8
click at [329, 272] on div at bounding box center [408, 192] width 386 height 230
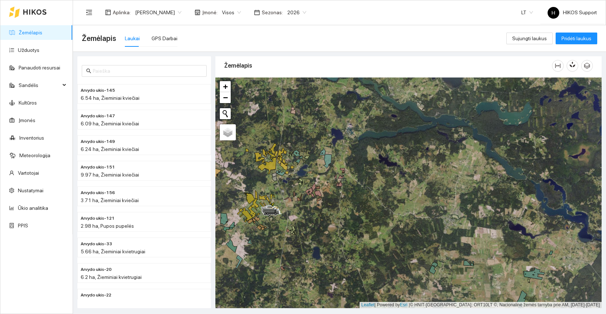
click at [297, 3] on div "Aplinka : [PERSON_NAME] Įmonė : Visos Sezonas : 2026 LT H HIKOS Support" at bounding box center [339, 12] width 515 height 24
click at [294, 9] on span "2026" at bounding box center [296, 12] width 19 height 11
click at [290, 81] on div "2025" at bounding box center [290, 85] width 19 height 8
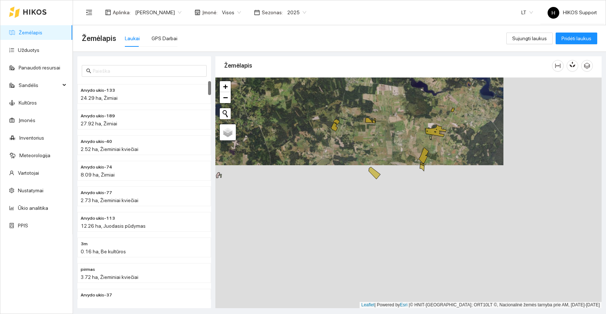
drag, startPoint x: 418, startPoint y: 266, endPoint x: 311, endPoint y: 112, distance: 187.1
click at [311, 112] on div at bounding box center [408, 192] width 386 height 230
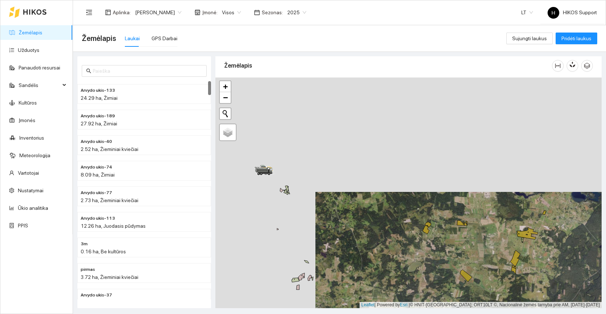
drag, startPoint x: 323, startPoint y: 134, endPoint x: 424, endPoint y: 249, distance: 152.9
click at [424, 249] on div at bounding box center [408, 192] width 386 height 230
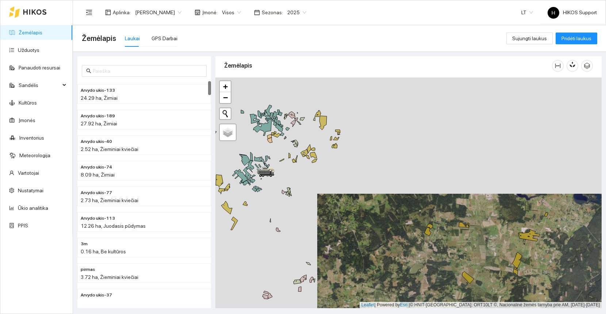
drag, startPoint x: 314, startPoint y: 134, endPoint x: 351, endPoint y: 175, distance: 54.8
click at [351, 175] on div at bounding box center [408, 192] width 386 height 230
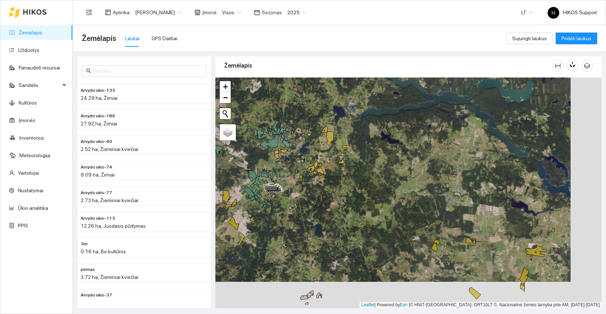
drag, startPoint x: 370, startPoint y: 250, endPoint x: 305, endPoint y: 200, distance: 82.0
click at [305, 200] on div at bounding box center [408, 192] width 386 height 230
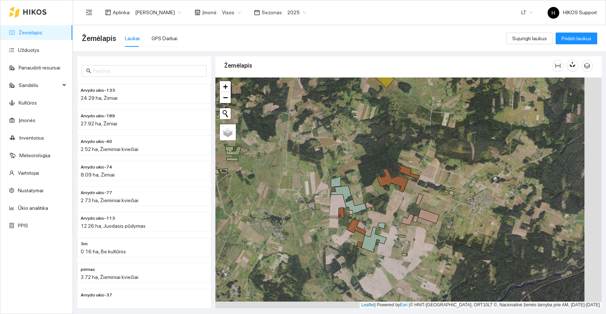
drag, startPoint x: 453, startPoint y: 245, endPoint x: 412, endPoint y: 230, distance: 43.9
click at [412, 230] on div at bounding box center [408, 192] width 386 height 230
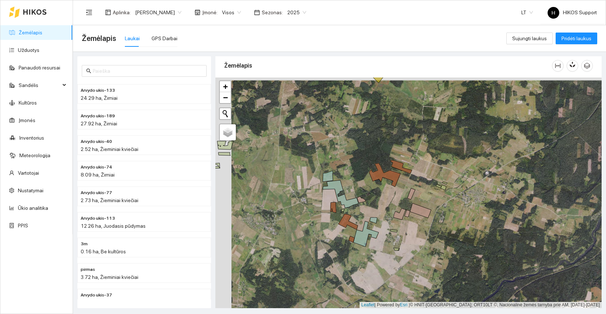
drag, startPoint x: 281, startPoint y: 224, endPoint x: 331, endPoint y: 240, distance: 52.5
click at [331, 240] on div at bounding box center [408, 192] width 386 height 230
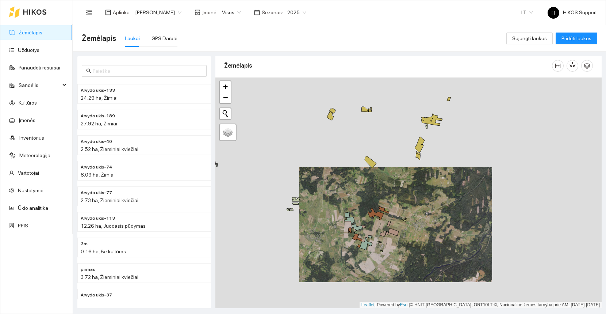
drag, startPoint x: 307, startPoint y: 227, endPoint x: 388, endPoint y: 257, distance: 86.1
click at [388, 257] on div at bounding box center [408, 192] width 386 height 230
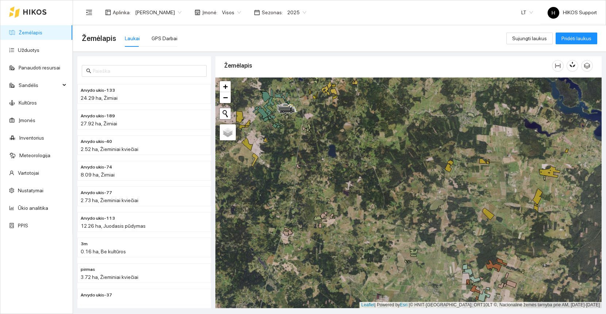
drag, startPoint x: 358, startPoint y: 118, endPoint x: 385, endPoint y: 167, distance: 55.3
click at [385, 167] on div at bounding box center [408, 192] width 386 height 230
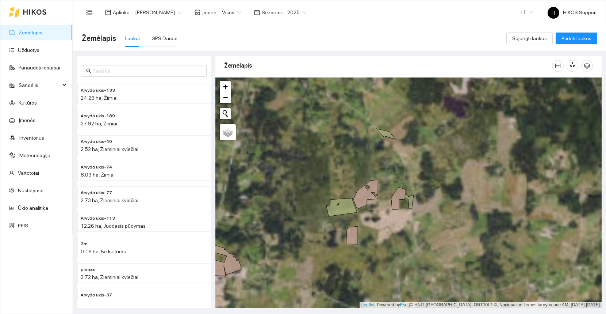
drag, startPoint x: 294, startPoint y: 195, endPoint x: 315, endPoint y: 218, distance: 30.8
click at [315, 218] on div at bounding box center [408, 192] width 386 height 230
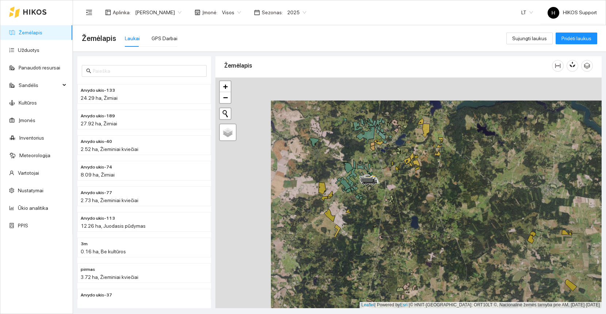
drag, startPoint x: 370, startPoint y: 236, endPoint x: 380, endPoint y: 242, distance: 12.1
click at [380, 242] on div at bounding box center [408, 192] width 386 height 230
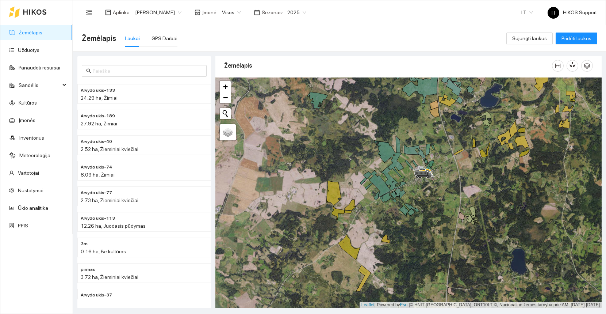
drag, startPoint x: 401, startPoint y: 246, endPoint x: 376, endPoint y: 246, distance: 24.8
click at [382, 246] on div at bounding box center [408, 192] width 386 height 230
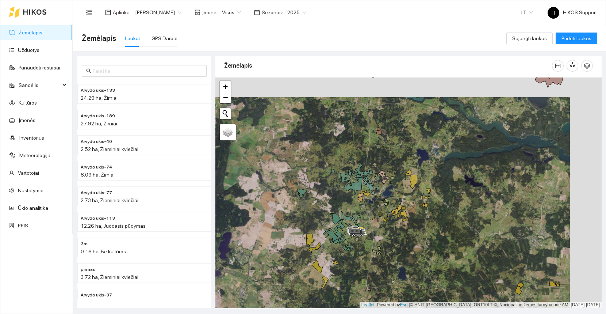
drag, startPoint x: 428, startPoint y: 218, endPoint x: 386, endPoint y: 242, distance: 48.3
click at [386, 242] on div at bounding box center [408, 192] width 386 height 230
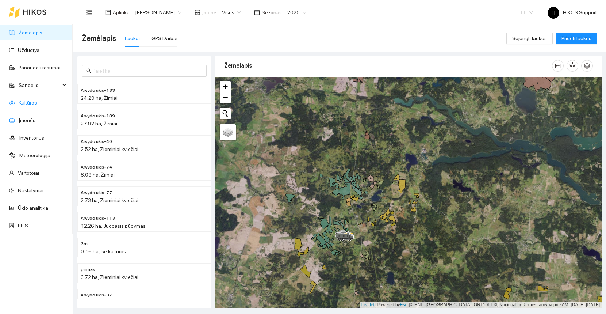
click at [25, 103] on link "Kultūros" at bounding box center [28, 103] width 18 height 6
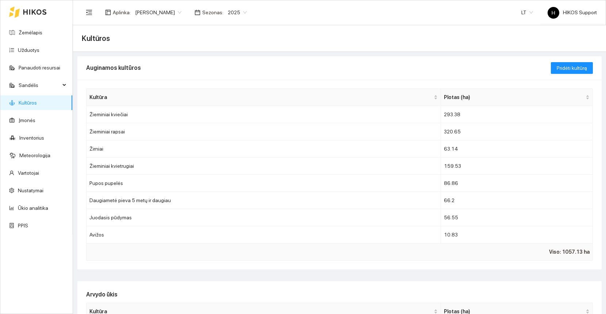
click at [236, 20] on div "Aplinka : [PERSON_NAME] Sezonas : 2025 LT H HIKOS Support" at bounding box center [339, 12] width 515 height 24
click at [237, 15] on span "2025" at bounding box center [237, 12] width 19 height 11
click at [230, 95] on div "2026" at bounding box center [232, 97] width 19 height 8
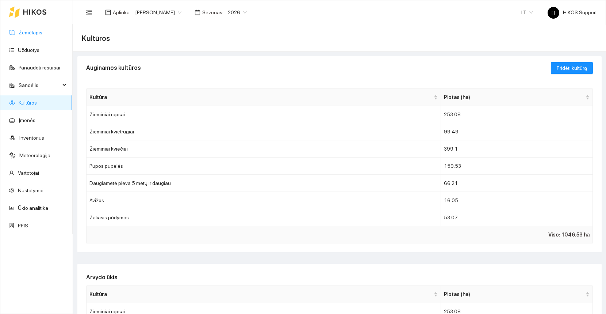
click at [32, 35] on link "Žemėlapis" at bounding box center [31, 33] width 24 height 6
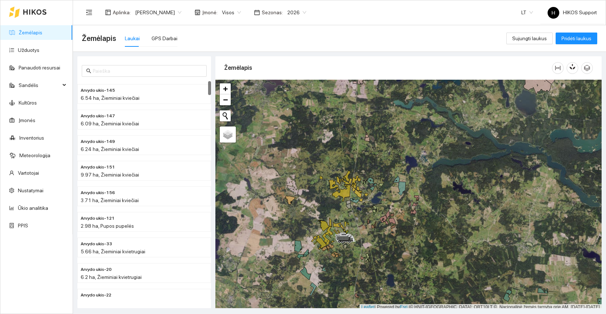
scroll to position [2, 0]
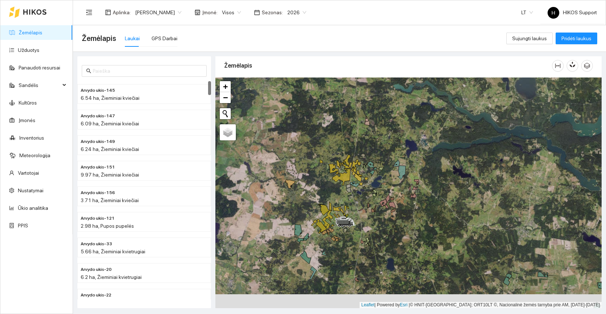
drag, startPoint x: 380, startPoint y: 269, endPoint x: 362, endPoint y: 231, distance: 42.6
click at [362, 232] on div at bounding box center [408, 192] width 386 height 230
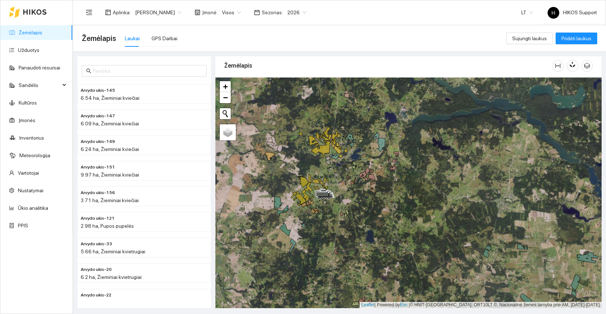
drag, startPoint x: 343, startPoint y: 214, endPoint x: 343, endPoint y: 229, distance: 15.0
click at [343, 229] on div at bounding box center [408, 192] width 386 height 230
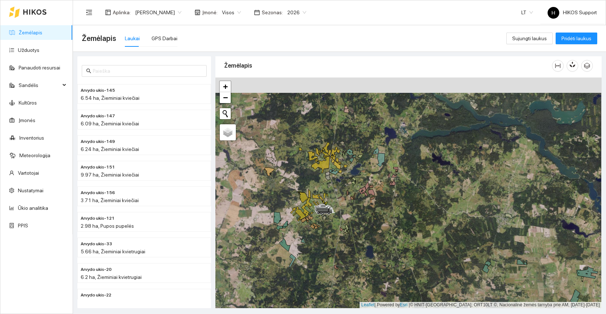
click at [283, 187] on div at bounding box center [408, 192] width 386 height 230
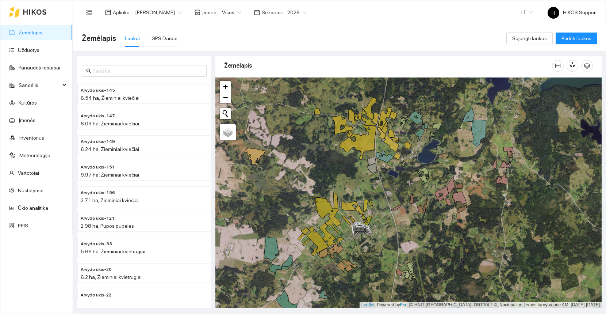
drag, startPoint x: 286, startPoint y: 162, endPoint x: 266, endPoint y: 137, distance: 32.0
click at [266, 137] on div at bounding box center [408, 192] width 386 height 230
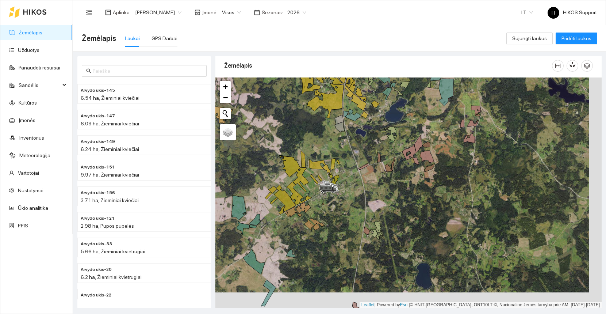
drag, startPoint x: 397, startPoint y: 269, endPoint x: 371, endPoint y: 242, distance: 36.9
click at [371, 242] on div at bounding box center [408, 192] width 386 height 230
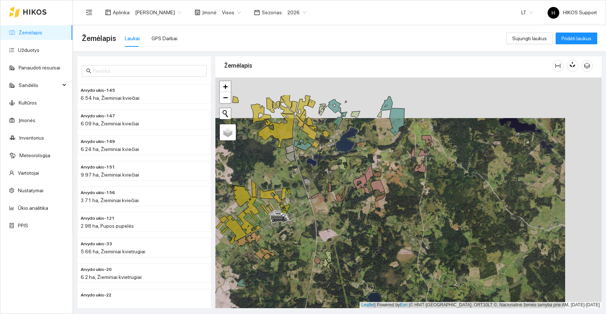
drag, startPoint x: 425, startPoint y: 158, endPoint x: 330, endPoint y: 238, distance: 124.0
click at [330, 238] on div at bounding box center [408, 192] width 386 height 230
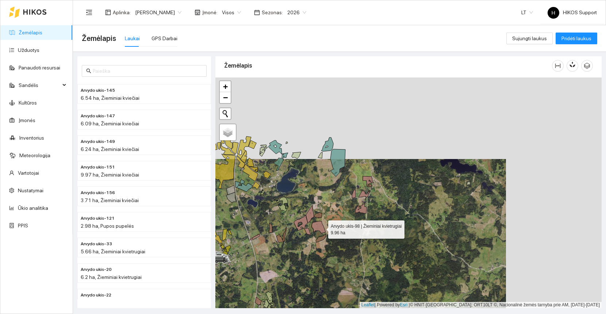
click at [333, 240] on div at bounding box center [408, 192] width 386 height 230
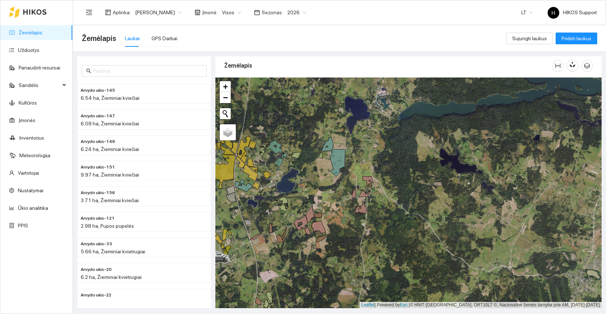
click at [333, 240] on div at bounding box center [408, 192] width 386 height 230
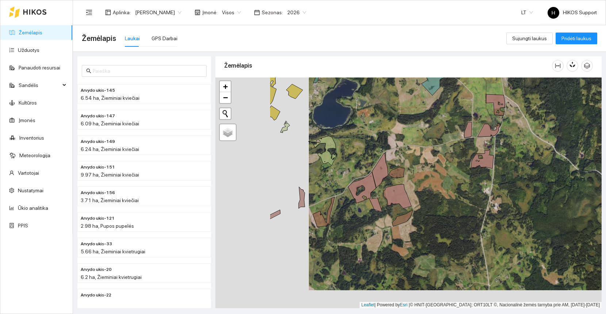
drag, startPoint x: 285, startPoint y: 209, endPoint x: 378, endPoint y: 191, distance: 94.5
click at [379, 191] on div at bounding box center [408, 192] width 386 height 230
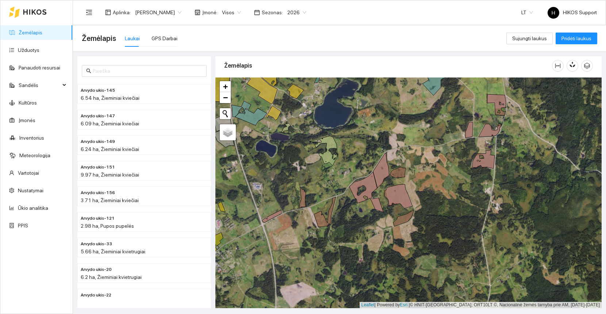
click at [430, 188] on div at bounding box center [408, 192] width 386 height 230
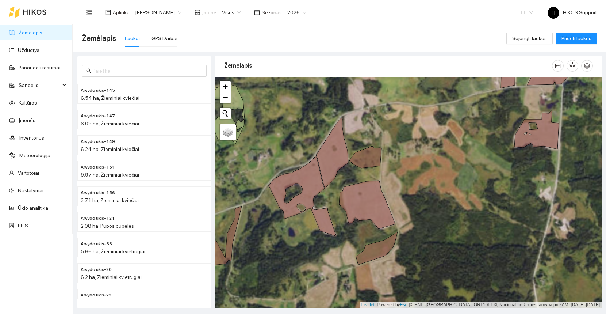
click at [387, 178] on div at bounding box center [408, 192] width 386 height 230
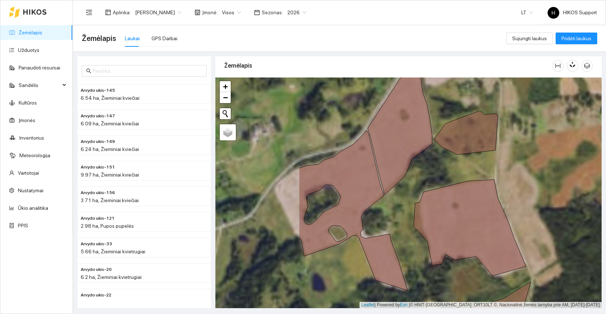
drag, startPoint x: 333, startPoint y: 177, endPoint x: 456, endPoint y: 173, distance: 123.1
click at [456, 173] on div at bounding box center [408, 192] width 386 height 230
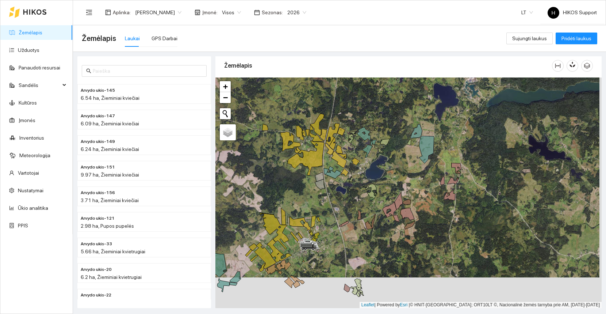
drag, startPoint x: 426, startPoint y: 269, endPoint x: 421, endPoint y: 229, distance: 40.8
click at [421, 229] on div at bounding box center [408, 192] width 386 height 230
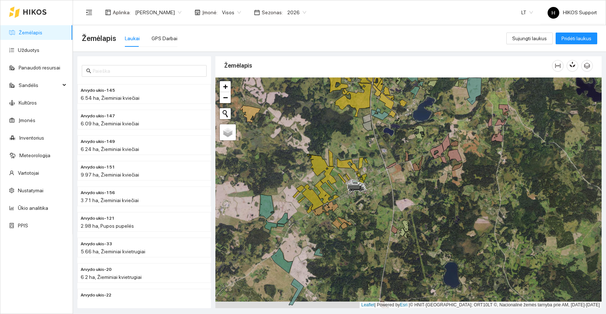
drag, startPoint x: 396, startPoint y: 263, endPoint x: 413, endPoint y: 220, distance: 46.5
click at [413, 220] on div at bounding box center [408, 192] width 386 height 230
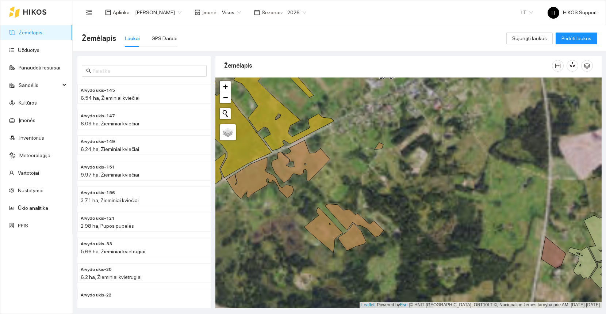
drag, startPoint x: 295, startPoint y: 195, endPoint x: 349, endPoint y: 207, distance: 55.6
click at [349, 207] on div at bounding box center [408, 192] width 386 height 230
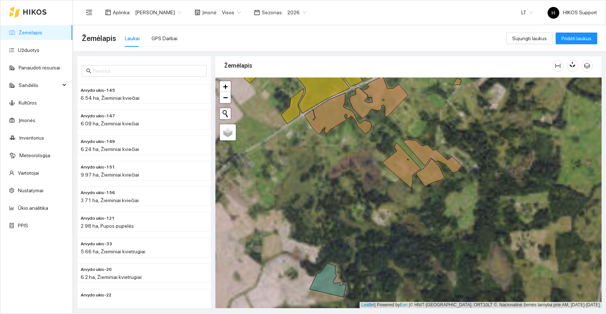
drag, startPoint x: 353, startPoint y: 230, endPoint x: 380, endPoint y: 215, distance: 30.6
click at [380, 215] on div at bounding box center [408, 192] width 386 height 230
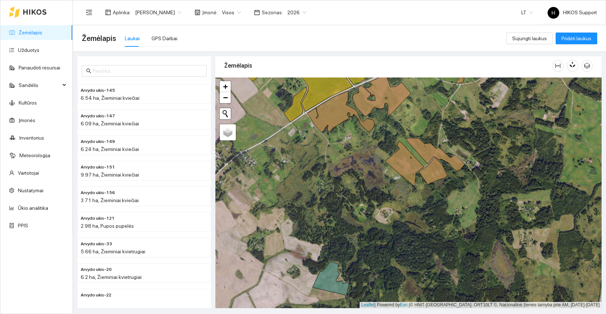
drag, startPoint x: 399, startPoint y: 216, endPoint x: 343, endPoint y: 207, distance: 56.6
click at [343, 207] on div at bounding box center [408, 192] width 386 height 230
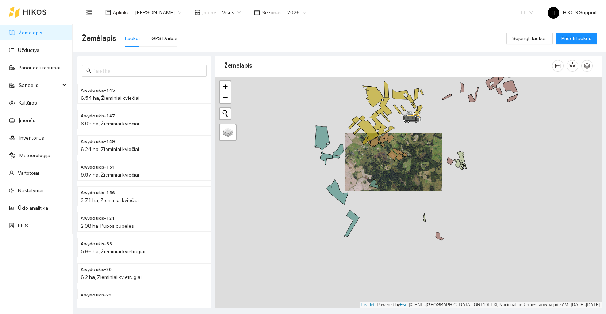
drag, startPoint x: 339, startPoint y: 209, endPoint x: 385, endPoint y: 175, distance: 57.1
click at [385, 175] on div at bounding box center [408, 192] width 386 height 230
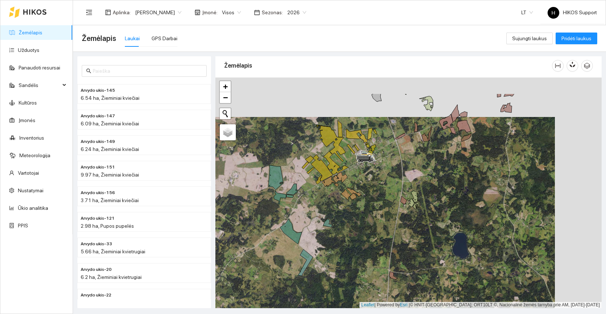
drag, startPoint x: 411, startPoint y: 172, endPoint x: 357, endPoint y: 219, distance: 71.9
click at [357, 219] on div at bounding box center [408, 192] width 386 height 230
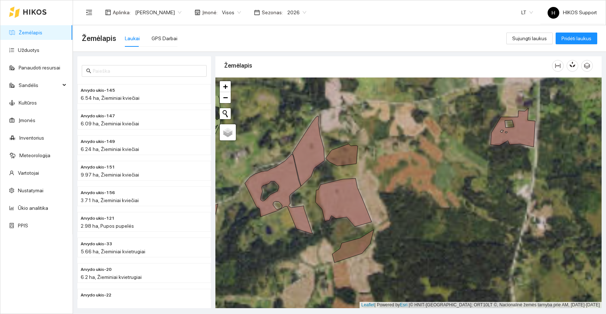
drag, startPoint x: 444, startPoint y: 179, endPoint x: 403, endPoint y: 220, distance: 58.6
click at [403, 220] on div at bounding box center [408, 192] width 386 height 230
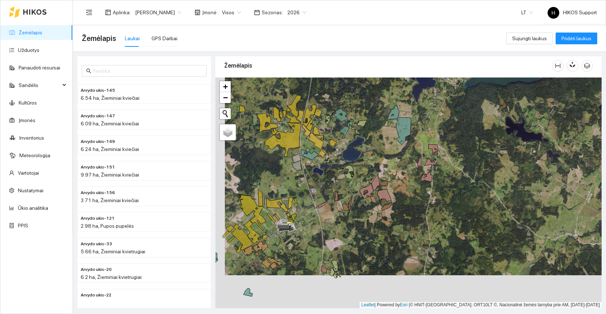
drag, startPoint x: 324, startPoint y: 255, endPoint x: 345, endPoint y: 205, distance: 54.0
click at [345, 205] on div at bounding box center [408, 192] width 386 height 230
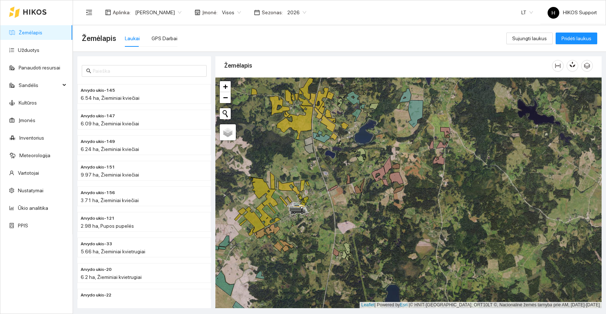
drag, startPoint x: 298, startPoint y: 257, endPoint x: 343, endPoint y: 221, distance: 57.9
click at [343, 221] on div at bounding box center [408, 192] width 386 height 230
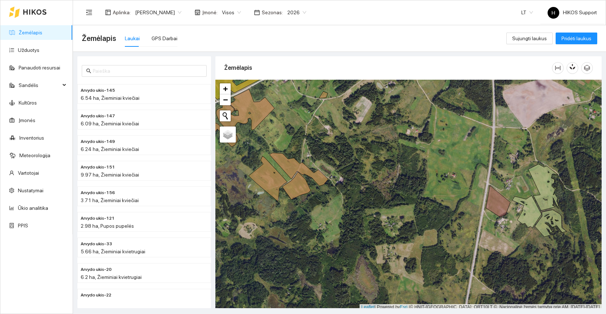
scroll to position [2, 0]
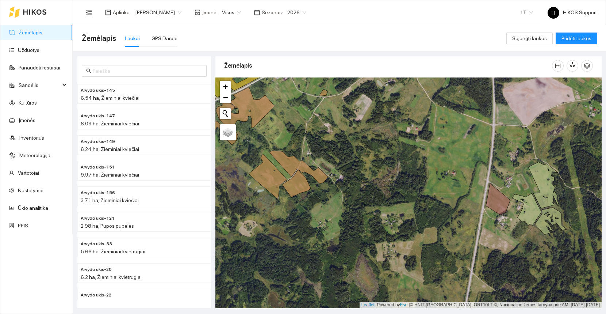
drag, startPoint x: 271, startPoint y: 148, endPoint x: 343, endPoint y: 188, distance: 81.6
click at [343, 188] on div at bounding box center [408, 192] width 386 height 230
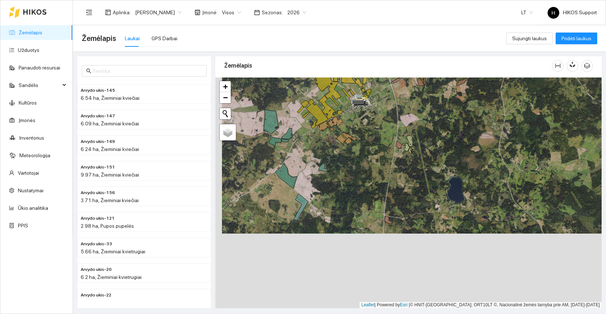
drag, startPoint x: 336, startPoint y: 244, endPoint x: 345, endPoint y: 165, distance: 79.1
click at [345, 165] on div at bounding box center [408, 192] width 386 height 230
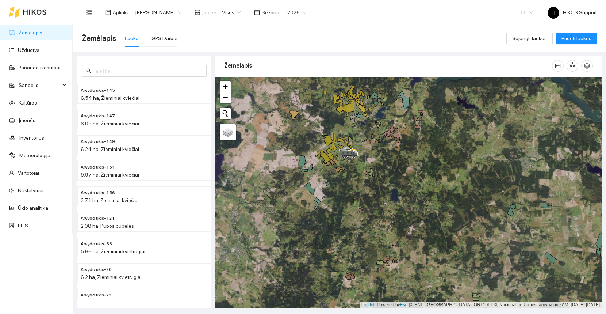
click at [378, 208] on div at bounding box center [408, 192] width 386 height 230
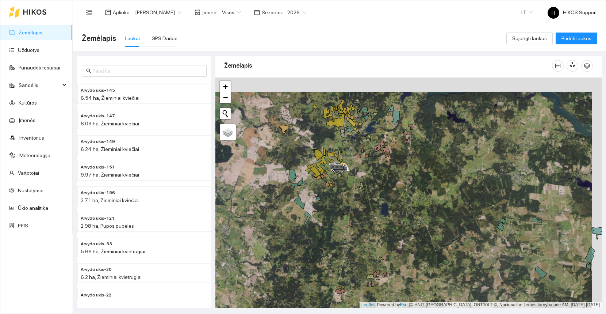
drag, startPoint x: 372, startPoint y: 193, endPoint x: 357, endPoint y: 222, distance: 32.8
click at [357, 222] on div at bounding box center [408, 192] width 386 height 230
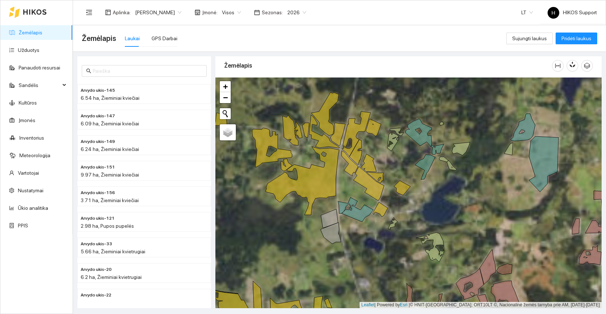
drag, startPoint x: 314, startPoint y: 252, endPoint x: 369, endPoint y: 184, distance: 87.0
click at [369, 184] on div at bounding box center [408, 192] width 386 height 230
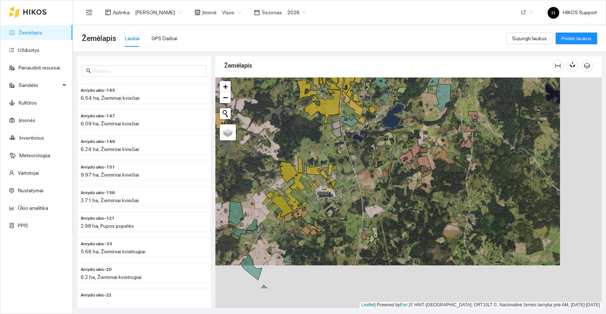
drag, startPoint x: 379, startPoint y: 244, endPoint x: 316, endPoint y: 169, distance: 98.2
click at [316, 169] on div at bounding box center [408, 192] width 386 height 230
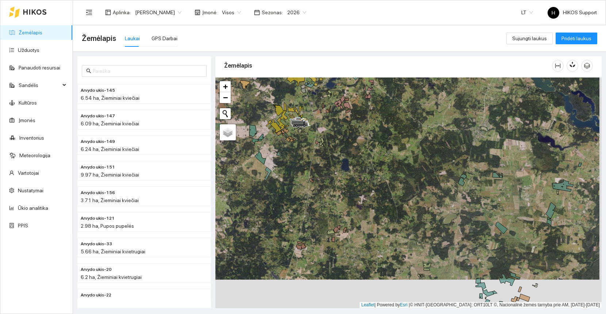
drag, startPoint x: 332, startPoint y: 252, endPoint x: 323, endPoint y: 204, distance: 48.0
click at [323, 204] on div at bounding box center [408, 192] width 386 height 230
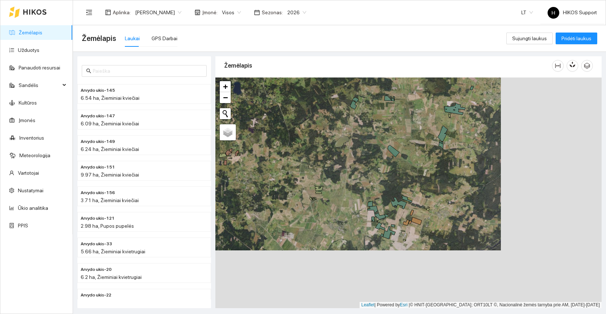
drag, startPoint x: 439, startPoint y: 276, endPoint x: 326, endPoint y: 210, distance: 131.4
click at [326, 210] on div at bounding box center [408, 192] width 386 height 230
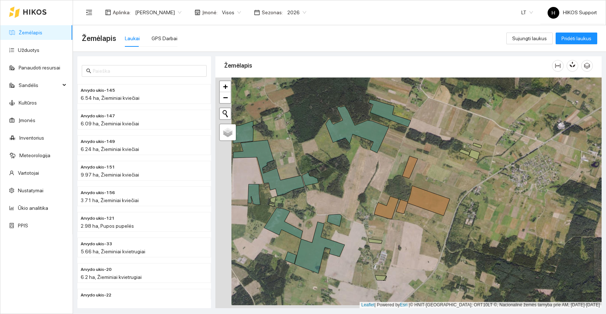
drag, startPoint x: 332, startPoint y: 240, endPoint x: 386, endPoint y: 228, distance: 55.4
click at [386, 228] on div at bounding box center [408, 192] width 386 height 230
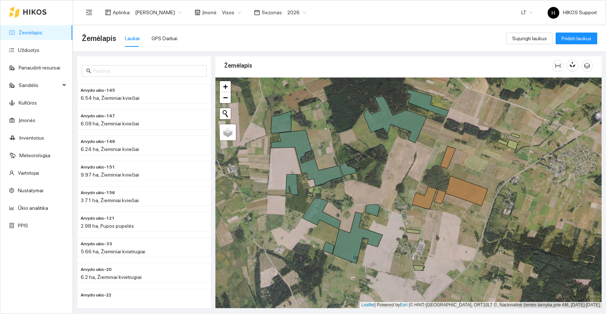
drag, startPoint x: 398, startPoint y: 199, endPoint x: 366, endPoint y: 199, distance: 32.1
click at [366, 199] on div at bounding box center [408, 192] width 386 height 230
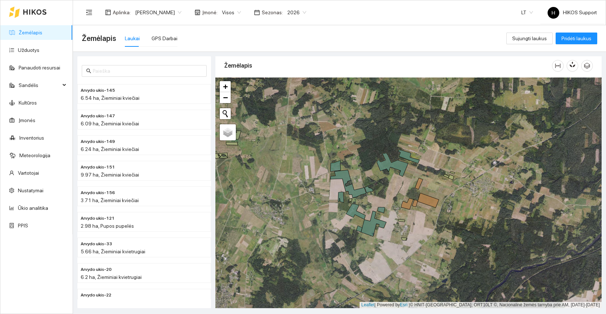
drag, startPoint x: 393, startPoint y: 196, endPoint x: 393, endPoint y: 208, distance: 12.0
click at [393, 208] on div at bounding box center [408, 192] width 386 height 230
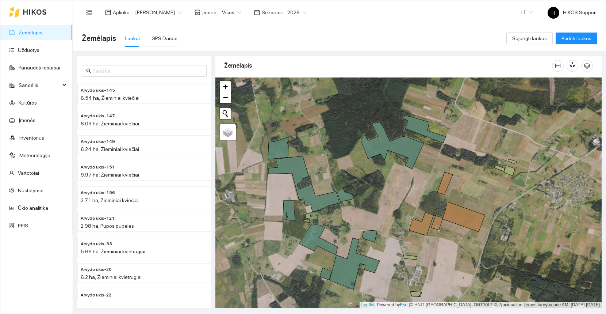
drag, startPoint x: 392, startPoint y: 245, endPoint x: 391, endPoint y: 235, distance: 10.0
click at [391, 235] on div at bounding box center [408, 192] width 386 height 230
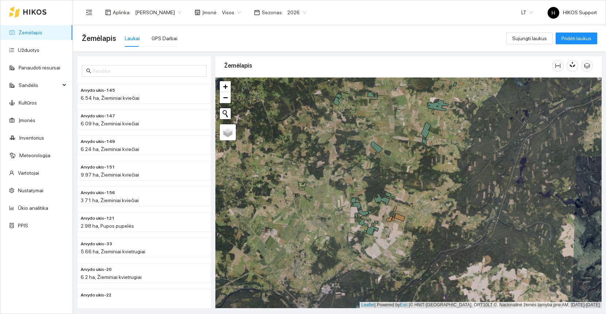
drag, startPoint x: 433, startPoint y: 134, endPoint x: 432, endPoint y: 195, distance: 61.7
click at [433, 195] on div at bounding box center [408, 192] width 386 height 230
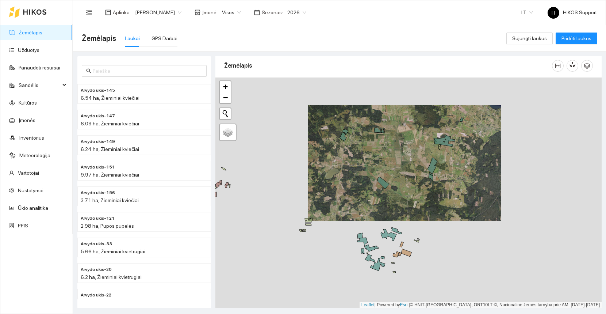
drag, startPoint x: 366, startPoint y: 259, endPoint x: 382, endPoint y: 218, distance: 44.3
click at [382, 218] on div at bounding box center [408, 192] width 386 height 230
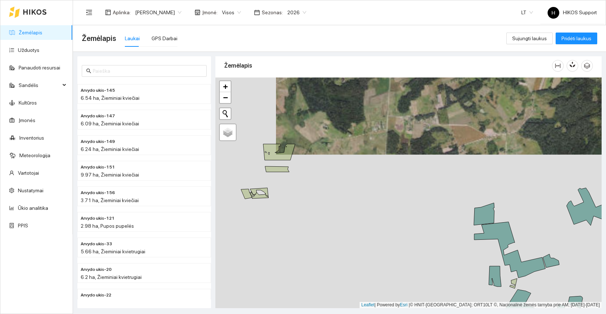
drag, startPoint x: 308, startPoint y: 203, endPoint x: 370, endPoint y: 249, distance: 77.0
click at [370, 249] on div at bounding box center [408, 192] width 386 height 230
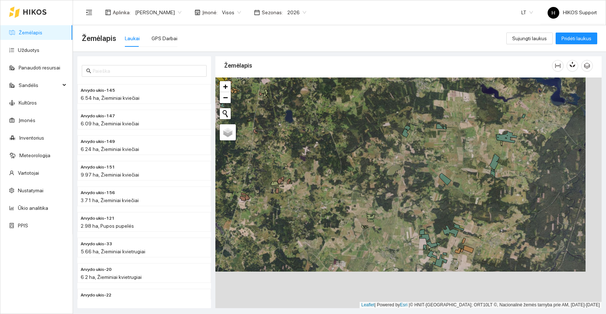
drag, startPoint x: 401, startPoint y: 282, endPoint x: 338, endPoint y: 207, distance: 98.0
click at [338, 207] on div at bounding box center [408, 192] width 386 height 230
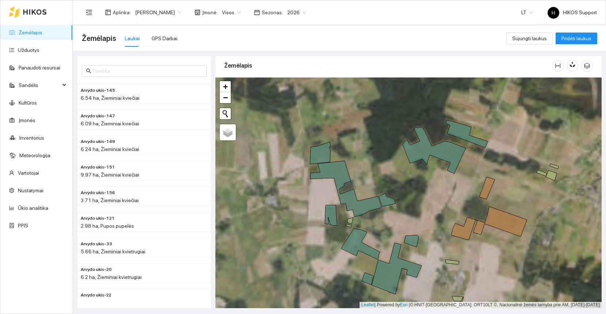
drag, startPoint x: 392, startPoint y: 242, endPoint x: 338, endPoint y: 171, distance: 89.2
click at [341, 171] on div at bounding box center [408, 192] width 386 height 230
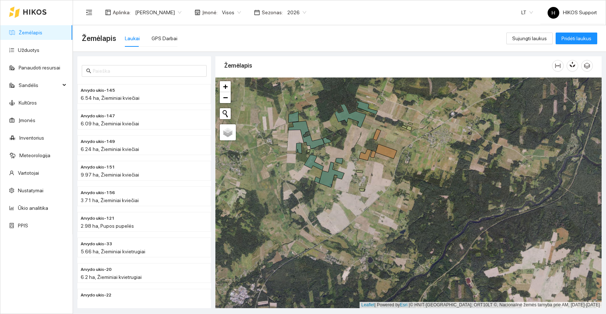
drag, startPoint x: 267, startPoint y: 172, endPoint x: 341, endPoint y: 199, distance: 78.9
click at [341, 199] on div at bounding box center [408, 192] width 386 height 230
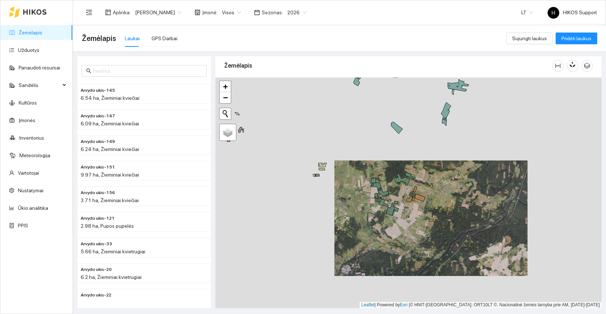
drag, startPoint x: 311, startPoint y: 191, endPoint x: 365, endPoint y: 215, distance: 58.8
click at [366, 215] on div at bounding box center [408, 192] width 386 height 230
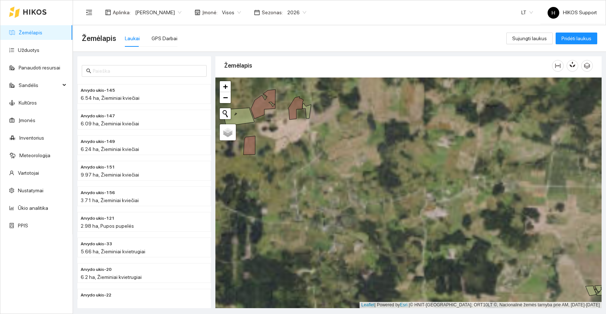
drag, startPoint x: 278, startPoint y: 164, endPoint x: 374, endPoint y: 215, distance: 109.1
click at [375, 215] on div at bounding box center [408, 192] width 386 height 230
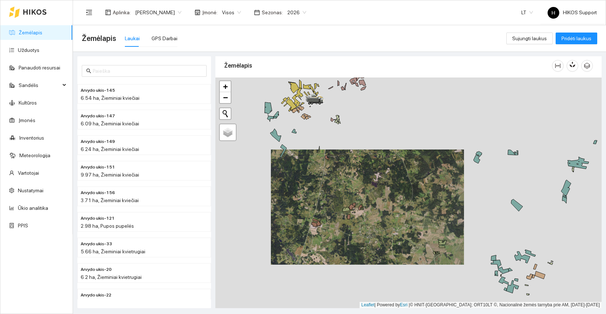
drag, startPoint x: 336, startPoint y: 151, endPoint x: 347, endPoint y: 214, distance: 64.5
click at [347, 214] on div at bounding box center [408, 192] width 386 height 230
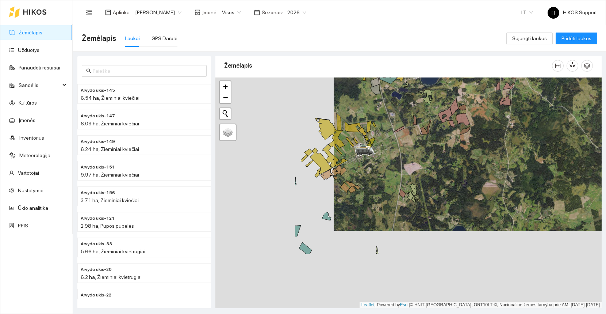
drag, startPoint x: 278, startPoint y: 245, endPoint x: 403, endPoint y: 164, distance: 149.0
click at [403, 164] on div at bounding box center [408, 192] width 386 height 230
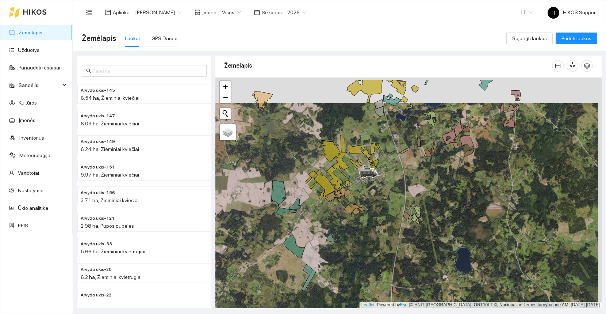
drag, startPoint x: 359, startPoint y: 210, endPoint x: 356, endPoint y: 237, distance: 26.9
click at [356, 237] on div at bounding box center [408, 192] width 386 height 230
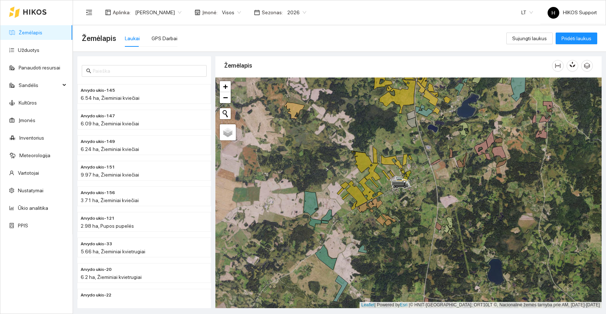
drag, startPoint x: 329, startPoint y: 145, endPoint x: 329, endPoint y: 209, distance: 64.3
click at [329, 209] on div at bounding box center [408, 192] width 386 height 230
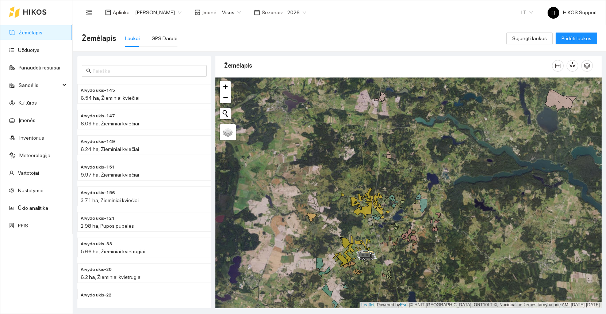
drag, startPoint x: 384, startPoint y: 164, endPoint x: 335, endPoint y: 208, distance: 65.9
click at [336, 208] on div at bounding box center [408, 192] width 386 height 230
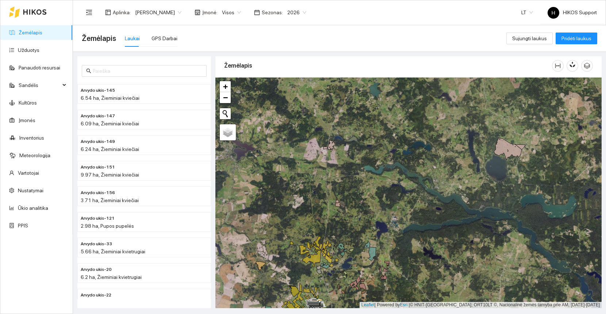
drag, startPoint x: 398, startPoint y: 233, endPoint x: 374, endPoint y: 129, distance: 106.5
click at [375, 129] on div at bounding box center [408, 192] width 386 height 230
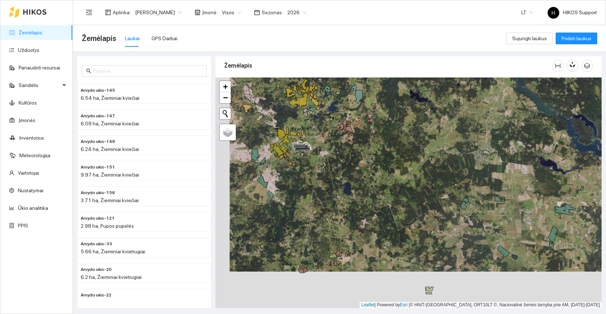
drag, startPoint x: 371, startPoint y: 219, endPoint x: 392, endPoint y: 168, distance: 55.5
click at [392, 168] on div at bounding box center [408, 192] width 386 height 230
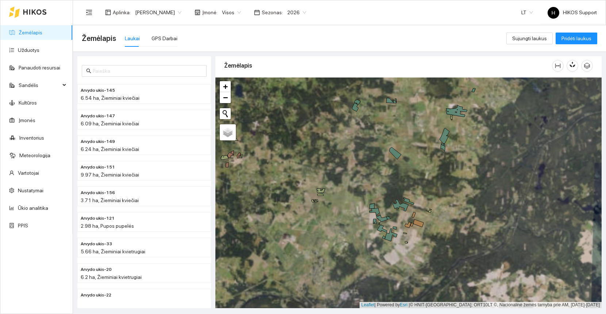
drag, startPoint x: 484, startPoint y: 220, endPoint x: 424, endPoint y: 164, distance: 82.7
click at [424, 164] on div at bounding box center [408, 192] width 386 height 230
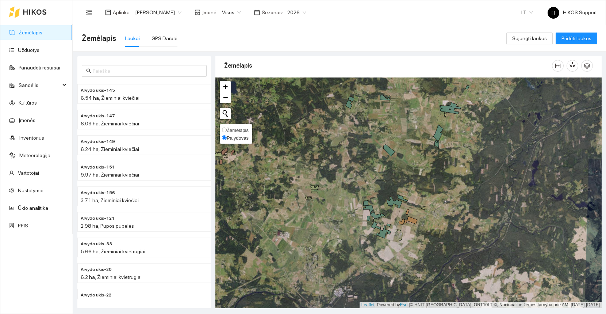
click at [239, 128] on span "Žemėlapis" at bounding box center [238, 129] width 22 height 5
click at [227, 128] on input "Žemėlapis" at bounding box center [224, 129] width 5 height 5
radio input "true"
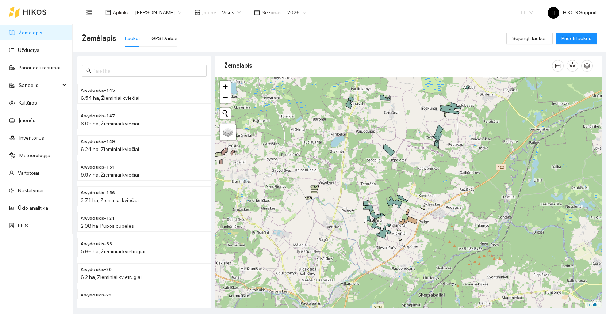
drag, startPoint x: 459, startPoint y: 170, endPoint x: 494, endPoint y: 214, distance: 56.5
click at [496, 214] on div at bounding box center [408, 192] width 386 height 230
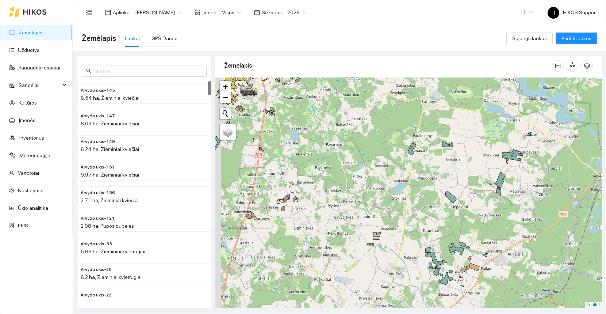
drag, startPoint x: 293, startPoint y: 203, endPoint x: 387, endPoint y: 233, distance: 99.0
click at [394, 242] on div at bounding box center [408, 192] width 386 height 230
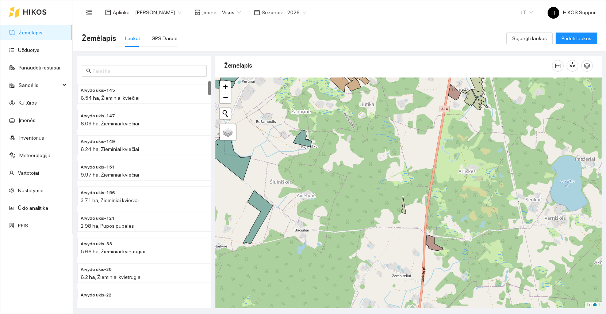
drag, startPoint x: 314, startPoint y: 118, endPoint x: 339, endPoint y: 190, distance: 76.2
click at [341, 190] on div at bounding box center [408, 192] width 386 height 230
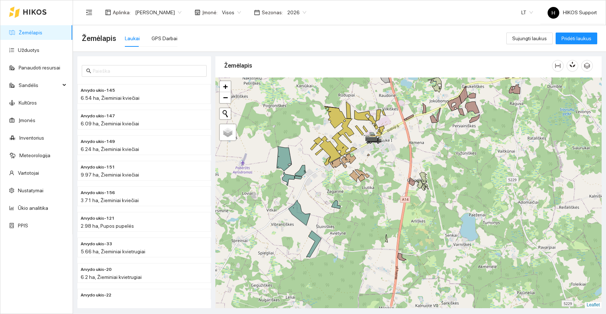
drag, startPoint x: 428, startPoint y: 148, endPoint x: 428, endPoint y: 174, distance: 25.9
click at [428, 174] on div at bounding box center [408, 192] width 386 height 230
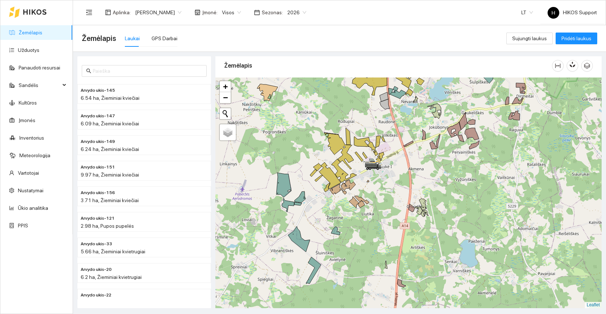
drag, startPoint x: 503, startPoint y: 170, endPoint x: 457, endPoint y: 206, distance: 58.3
click at [457, 206] on div at bounding box center [408, 192] width 386 height 230
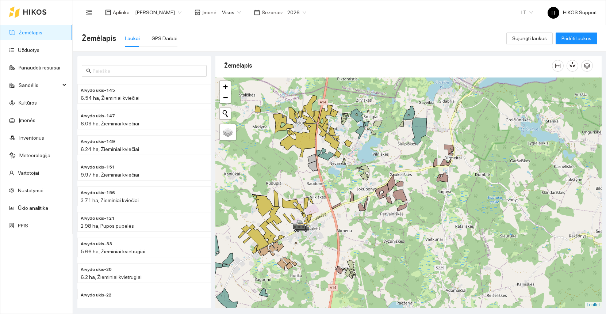
drag, startPoint x: 435, startPoint y: 257, endPoint x: 386, endPoint y: 209, distance: 68.4
click at [386, 209] on div at bounding box center [408, 192] width 386 height 230
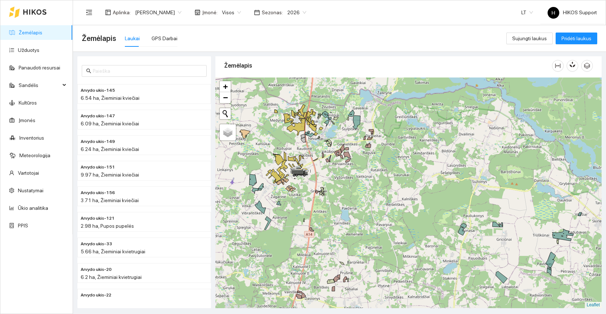
drag, startPoint x: 399, startPoint y: 221, endPoint x: 396, endPoint y: 213, distance: 9.0
click at [396, 213] on div at bounding box center [408, 192] width 386 height 230
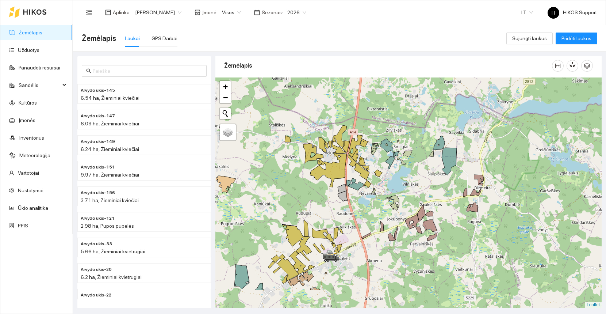
drag, startPoint x: 318, startPoint y: 252, endPoint x: 372, endPoint y: 197, distance: 76.7
click at [372, 197] on div at bounding box center [408, 192] width 386 height 230
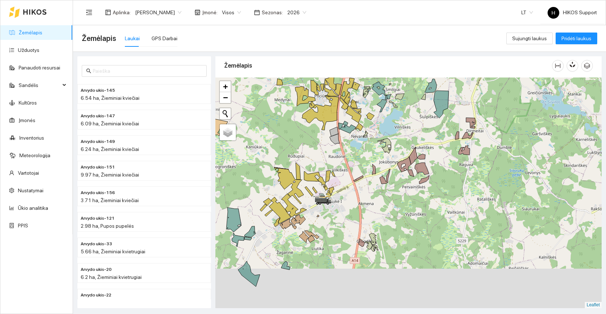
drag, startPoint x: 376, startPoint y: 219, endPoint x: 350, endPoint y: 173, distance: 53.1
click at [350, 173] on div at bounding box center [408, 192] width 386 height 230
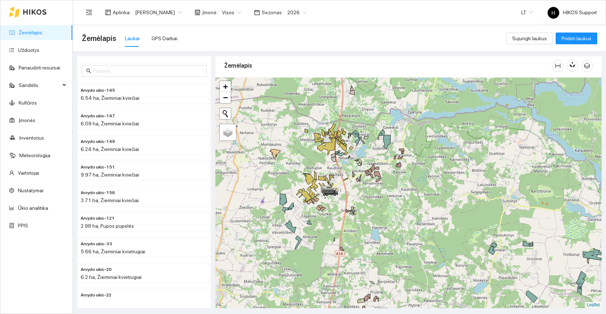
drag, startPoint x: 363, startPoint y: 221, endPoint x: 351, endPoint y: 226, distance: 13.2
click at [352, 226] on div at bounding box center [408, 192] width 386 height 230
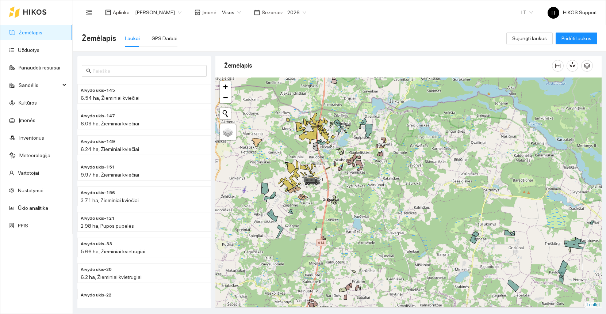
drag, startPoint x: 385, startPoint y: 267, endPoint x: 338, endPoint y: 169, distance: 108.5
click at [338, 169] on div at bounding box center [408, 192] width 386 height 230
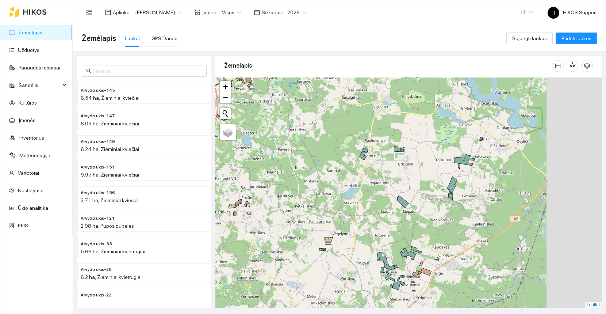
drag, startPoint x: 469, startPoint y: 222, endPoint x: 367, endPoint y: 251, distance: 106.3
click at [367, 251] on div at bounding box center [408, 192] width 386 height 230
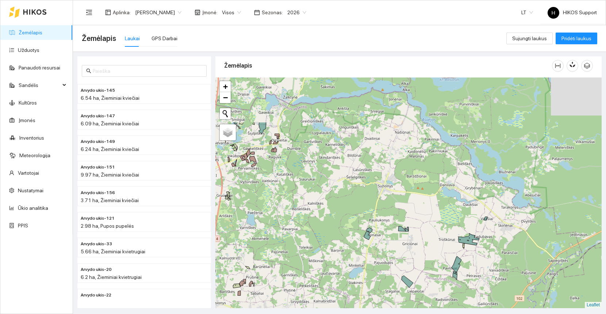
drag, startPoint x: 344, startPoint y: 122, endPoint x: 407, endPoint y: 207, distance: 105.5
click at [407, 207] on div at bounding box center [408, 192] width 386 height 230
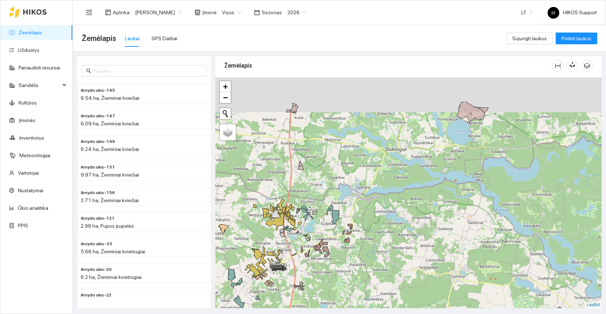
drag, startPoint x: 440, startPoint y: 140, endPoint x: 389, endPoint y: 209, distance: 85.2
click at [389, 209] on div at bounding box center [408, 192] width 386 height 230
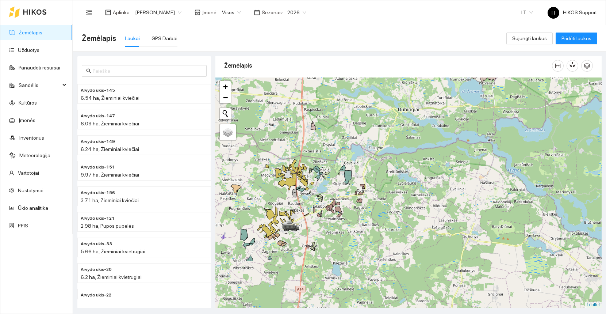
drag, startPoint x: 308, startPoint y: 193, endPoint x: 352, endPoint y: 103, distance: 100.4
click at [352, 103] on div at bounding box center [408, 192] width 386 height 230
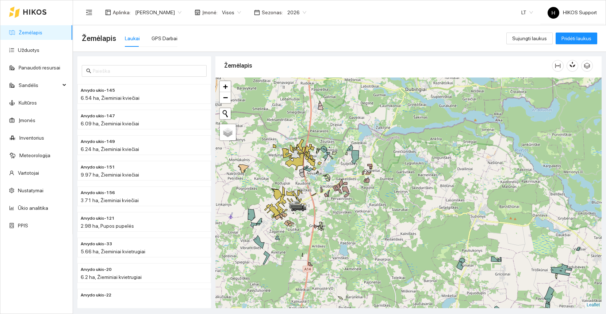
drag, startPoint x: 375, startPoint y: 221, endPoint x: 336, endPoint y: 242, distance: 44.1
click at [338, 242] on div at bounding box center [408, 192] width 386 height 230
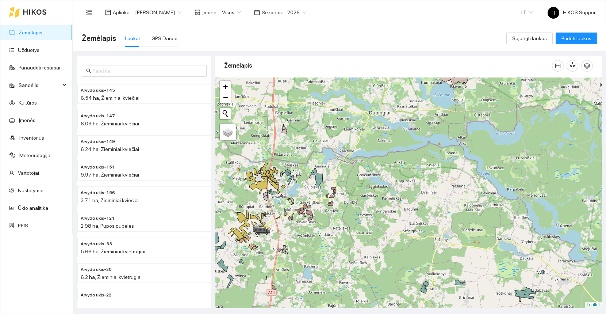
drag, startPoint x: 468, startPoint y: 72, endPoint x: 473, endPoint y: 111, distance: 39.3
click at [473, 111] on div "Žemėlapis" at bounding box center [408, 180] width 386 height 252
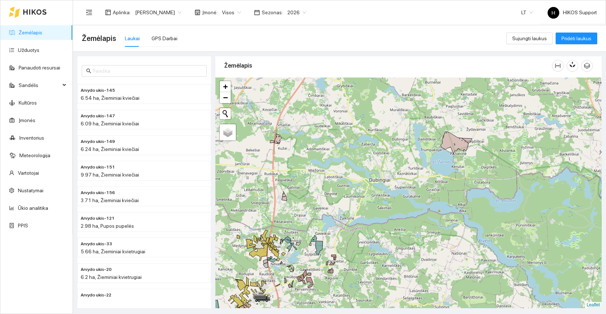
drag, startPoint x: 472, startPoint y: 89, endPoint x: 471, endPoint y: 156, distance: 66.8
click at [471, 156] on div at bounding box center [408, 192] width 386 height 230
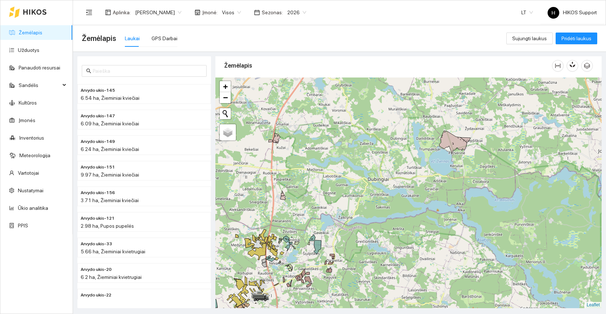
drag, startPoint x: 452, startPoint y: 234, endPoint x: 450, endPoint y: 153, distance: 81.1
click at [450, 153] on div at bounding box center [408, 192] width 386 height 230
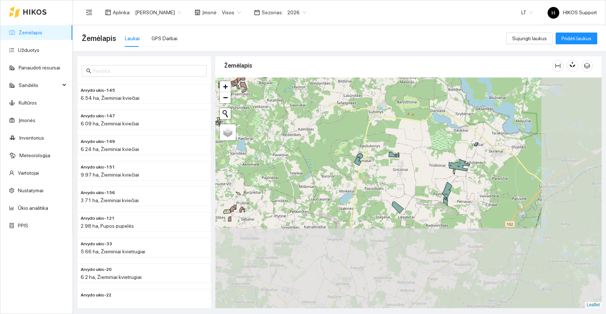
drag, startPoint x: 454, startPoint y: 230, endPoint x: 390, endPoint y: 122, distance: 125.1
click at [390, 122] on div at bounding box center [408, 192] width 386 height 230
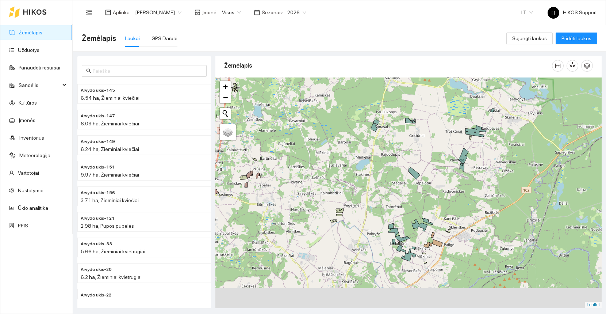
drag, startPoint x: 437, startPoint y: 263, endPoint x: 475, endPoint y: 192, distance: 80.0
click at [475, 192] on div at bounding box center [408, 192] width 386 height 230
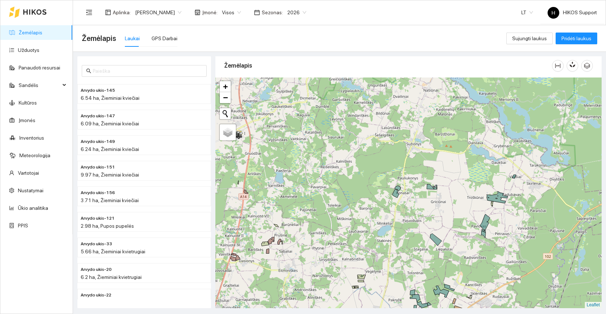
drag, startPoint x: 450, startPoint y: 138, endPoint x: 449, endPoint y: 253, distance: 114.7
click at [449, 253] on div at bounding box center [408, 192] width 386 height 230
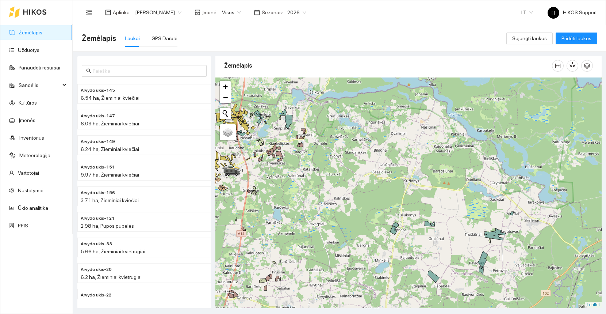
drag, startPoint x: 443, startPoint y: 135, endPoint x: 443, endPoint y: 210, distance: 74.9
click at [443, 209] on div at bounding box center [408, 192] width 386 height 230
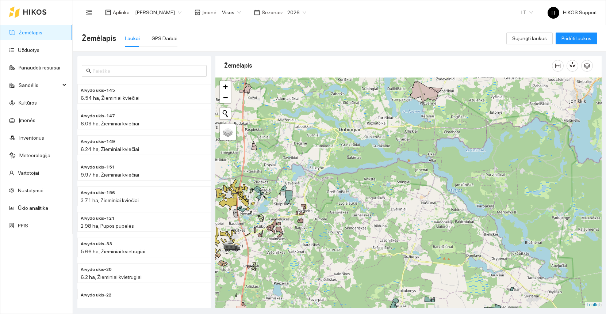
drag, startPoint x: 449, startPoint y: 112, endPoint x: 449, endPoint y: 185, distance: 72.7
click at [449, 185] on div at bounding box center [408, 192] width 386 height 230
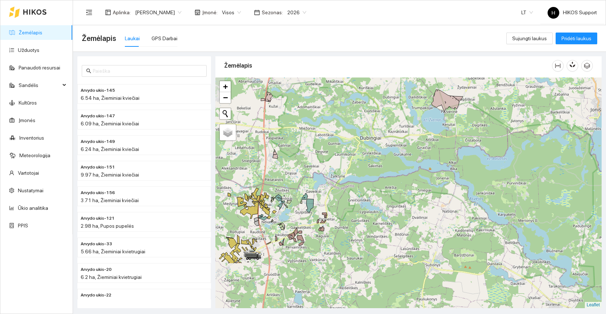
drag, startPoint x: 414, startPoint y: 240, endPoint x: 436, endPoint y: 170, distance: 72.9
click at [436, 170] on div at bounding box center [408, 192] width 386 height 230
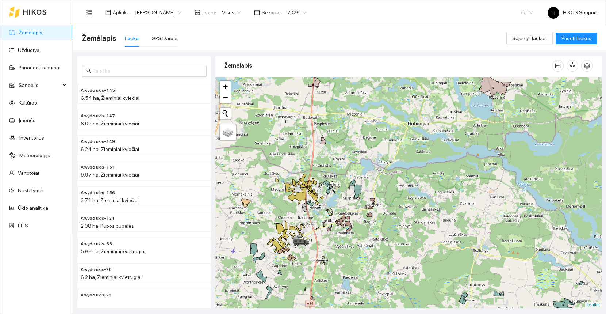
drag, startPoint x: 430, startPoint y: 232, endPoint x: 475, endPoint y: 237, distance: 45.2
click at [475, 237] on div at bounding box center [408, 192] width 386 height 230
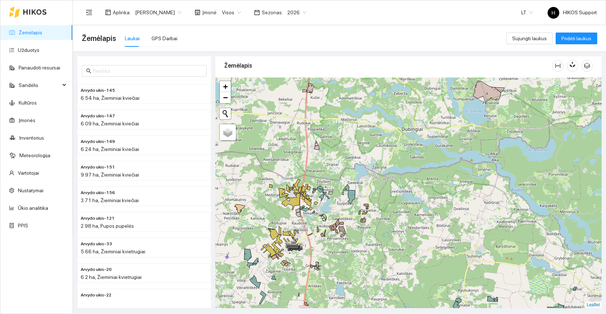
drag, startPoint x: 396, startPoint y: 254, endPoint x: 387, endPoint y: 191, distance: 63.9
click at [387, 191] on div at bounding box center [408, 192] width 386 height 230
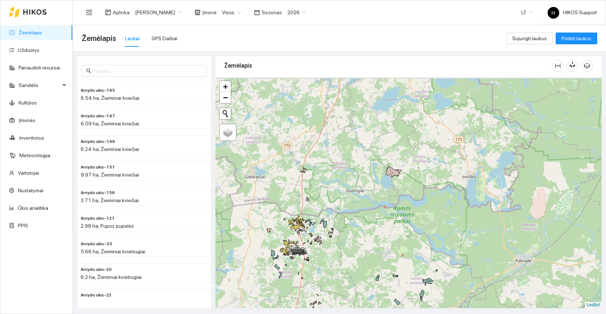
drag, startPoint x: 425, startPoint y: 153, endPoint x: 398, endPoint y: 208, distance: 61.6
click at [398, 208] on div at bounding box center [408, 192] width 386 height 230
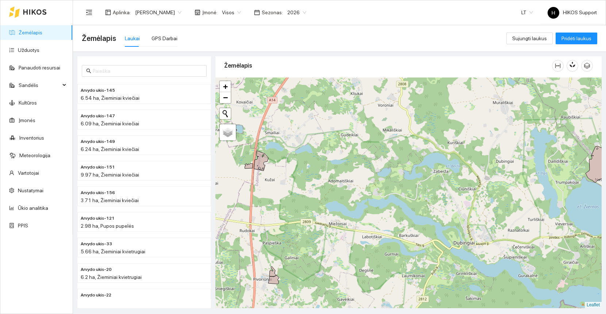
drag, startPoint x: 317, startPoint y: 251, endPoint x: 349, endPoint y: 175, distance: 82.3
click at [349, 175] on div at bounding box center [408, 192] width 386 height 230
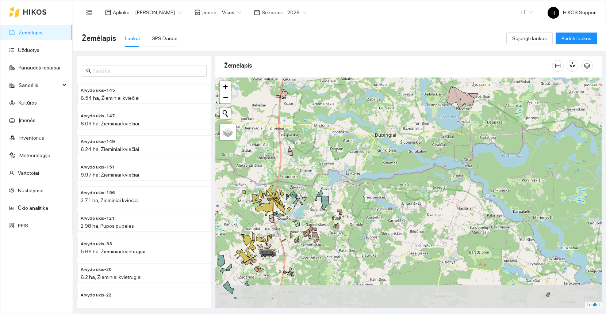
drag, startPoint x: 413, startPoint y: 179, endPoint x: 376, endPoint y: 117, distance: 71.9
click at [376, 117] on div at bounding box center [408, 192] width 386 height 230
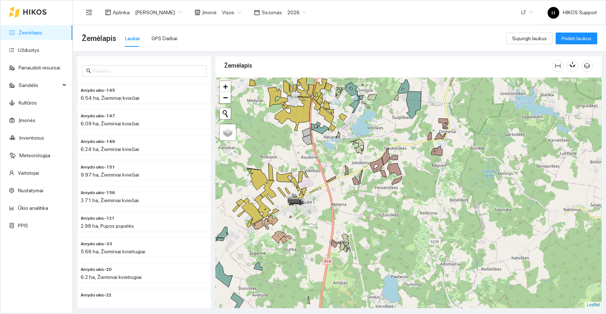
drag, startPoint x: 283, startPoint y: 149, endPoint x: 332, endPoint y: 173, distance: 55.2
click at [332, 173] on div at bounding box center [408, 192] width 386 height 230
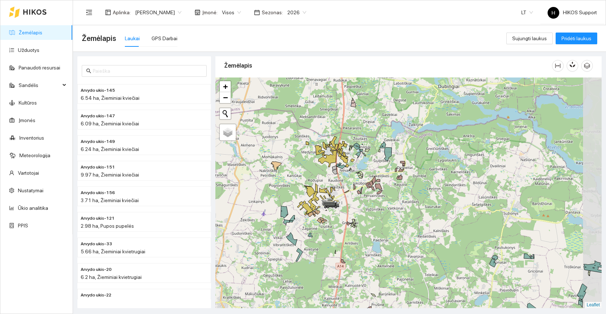
drag, startPoint x: 403, startPoint y: 237, endPoint x: 291, endPoint y: 176, distance: 127.8
click at [291, 176] on div at bounding box center [408, 192] width 386 height 230
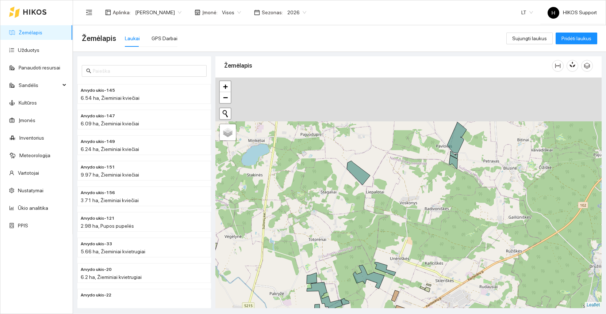
drag, startPoint x: 463, startPoint y: 123, endPoint x: 435, endPoint y: 189, distance: 71.3
click at [435, 189] on div at bounding box center [408, 192] width 386 height 230
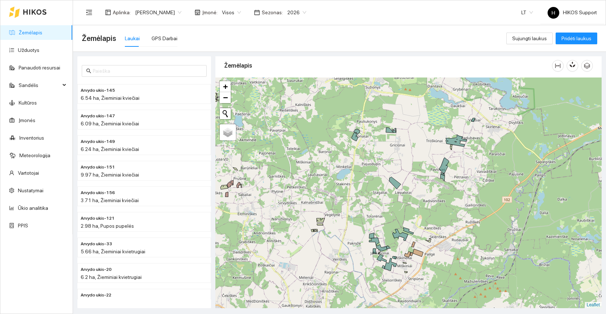
drag, startPoint x: 313, startPoint y: 221, endPoint x: 455, endPoint y: 257, distance: 145.9
click at [456, 257] on div at bounding box center [408, 192] width 386 height 230
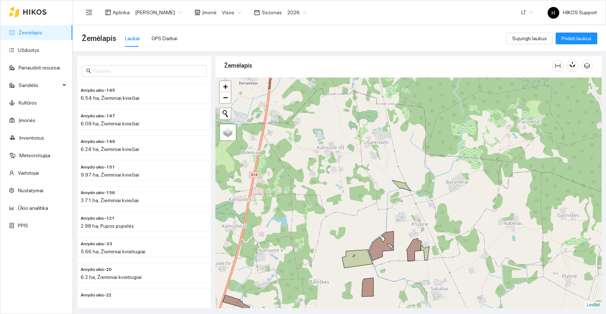
drag, startPoint x: 384, startPoint y: 140, endPoint x: 395, endPoint y: 250, distance: 110.1
click at [396, 249] on div at bounding box center [408, 192] width 386 height 230
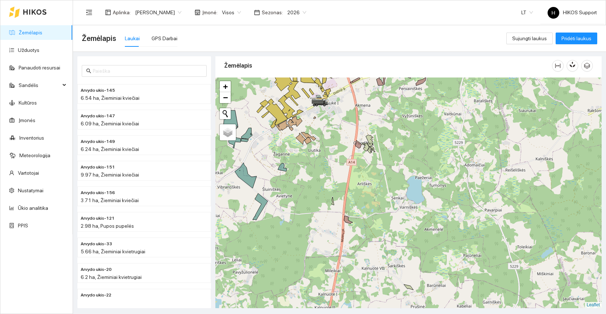
drag, startPoint x: 344, startPoint y: 165, endPoint x: 390, endPoint y: 232, distance: 80.3
click at [390, 232] on div at bounding box center [408, 192] width 386 height 230
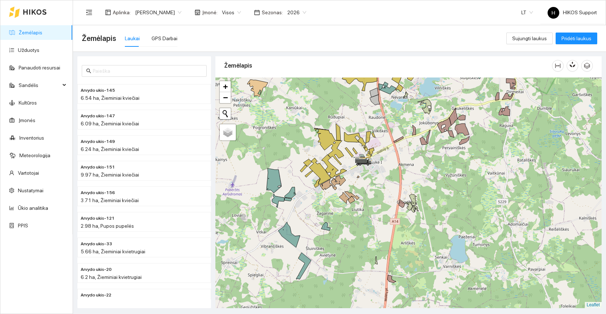
drag, startPoint x: 455, startPoint y: 140, endPoint x: 432, endPoint y: 180, distance: 46.8
click at [433, 180] on div at bounding box center [408, 192] width 386 height 230
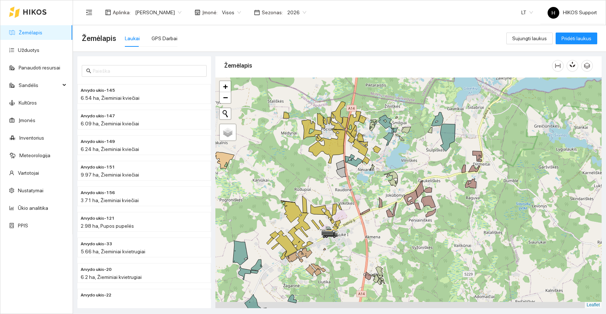
drag, startPoint x: 313, startPoint y: 217, endPoint x: 380, endPoint y: 185, distance: 74.3
click at [332, 204] on icon at bounding box center [321, 211] width 21 height 14
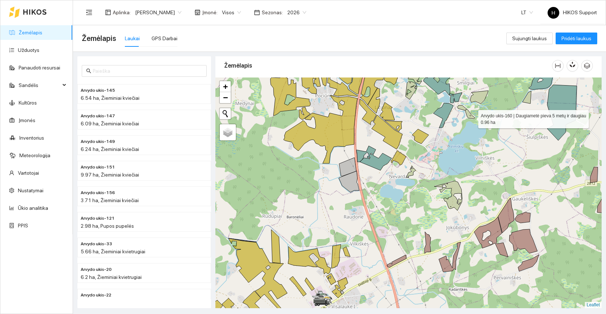
drag, startPoint x: 472, startPoint y: 115, endPoint x: 457, endPoint y: 173, distance: 59.6
click at [457, 173] on div at bounding box center [408, 192] width 386 height 230
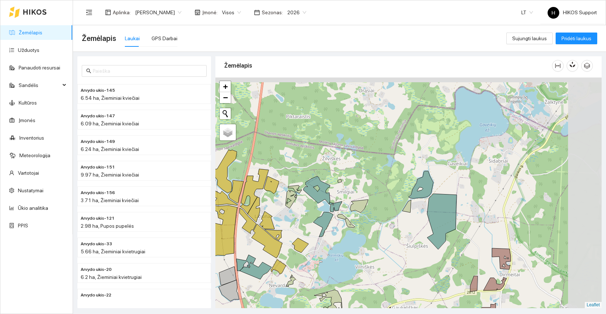
drag, startPoint x: 526, startPoint y: 165, endPoint x: 420, endPoint y: 216, distance: 117.3
click at [420, 216] on div at bounding box center [408, 192] width 386 height 230
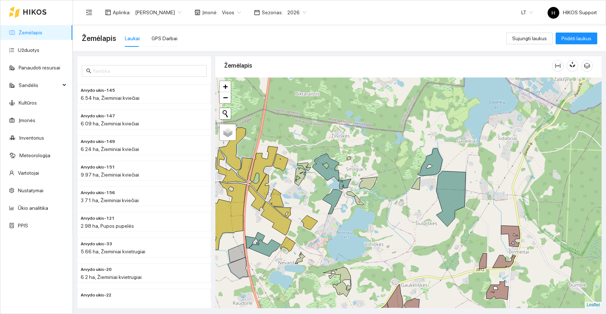
drag, startPoint x: 340, startPoint y: 243, endPoint x: 399, endPoint y: 170, distance: 94.3
click at [399, 170] on div at bounding box center [408, 192] width 386 height 230
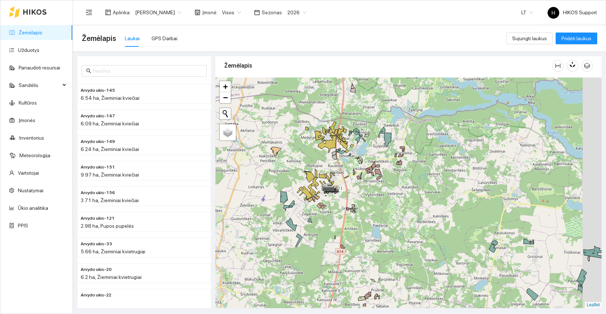
drag, startPoint x: 394, startPoint y: 241, endPoint x: 327, endPoint y: 192, distance: 82.7
click at [327, 192] on div at bounding box center [408, 192] width 386 height 230
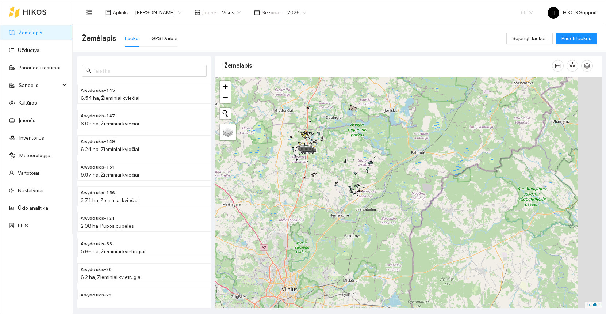
drag, startPoint x: 345, startPoint y: 235, endPoint x: 315, endPoint y: 188, distance: 55.8
click at [315, 188] on div at bounding box center [408, 192] width 386 height 230
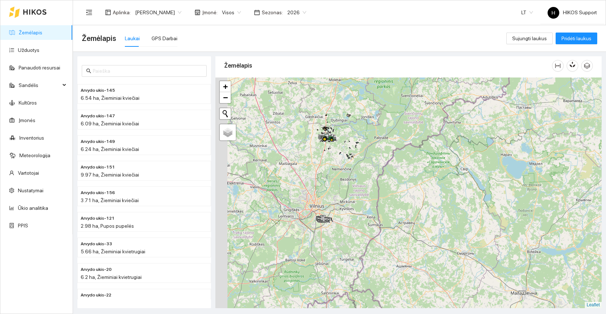
drag, startPoint x: 318, startPoint y: 263, endPoint x: 353, endPoint y: 205, distance: 67.4
click at [353, 206] on div at bounding box center [408, 192] width 386 height 230
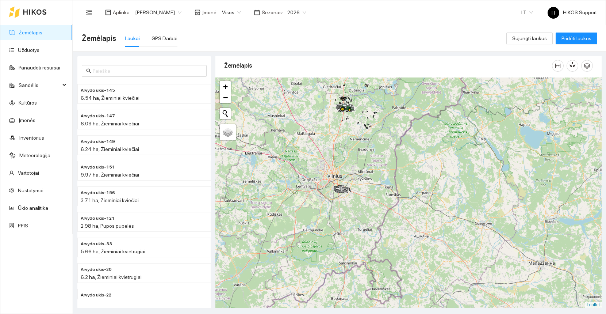
drag, startPoint x: 408, startPoint y: 134, endPoint x: 385, endPoint y: 208, distance: 77.5
click at [385, 208] on div at bounding box center [408, 192] width 386 height 230
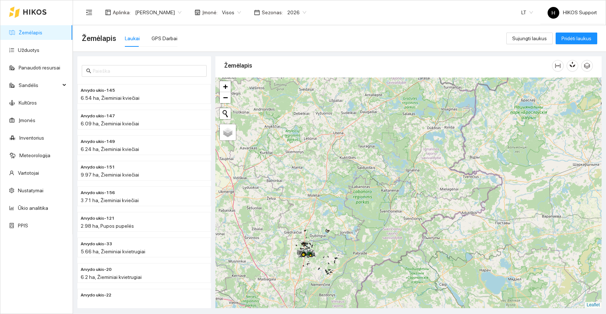
drag, startPoint x: 419, startPoint y: 127, endPoint x: 401, endPoint y: 200, distance: 74.8
click at [401, 200] on div at bounding box center [408, 192] width 386 height 230
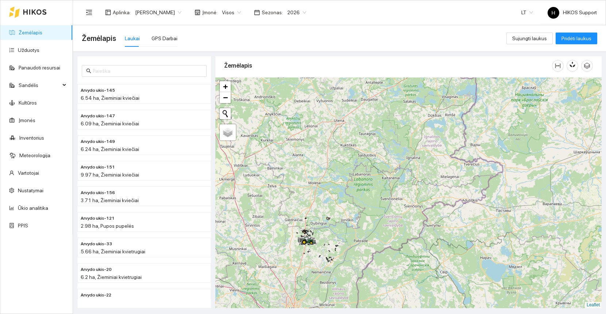
drag, startPoint x: 387, startPoint y: 268, endPoint x: 394, endPoint y: 247, distance: 21.7
click at [394, 247] on div at bounding box center [408, 192] width 386 height 230
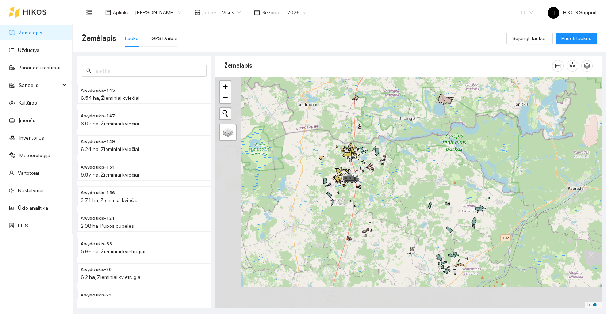
drag, startPoint x: 348, startPoint y: 238, endPoint x: 415, endPoint y: 206, distance: 74.2
click at [415, 206] on div at bounding box center [408, 192] width 386 height 230
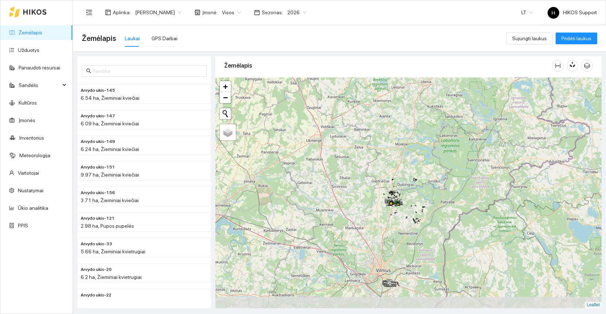
drag, startPoint x: 413, startPoint y: 275, endPoint x: 397, endPoint y: 233, distance: 45.4
click at [397, 233] on div at bounding box center [408, 192] width 386 height 230
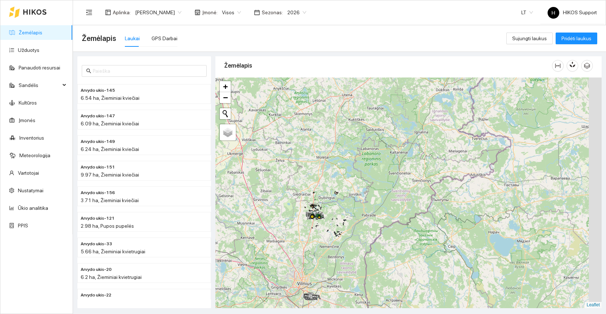
drag, startPoint x: 447, startPoint y: 217, endPoint x: 363, endPoint y: 248, distance: 89.2
click at [363, 247] on div at bounding box center [408, 192] width 386 height 230
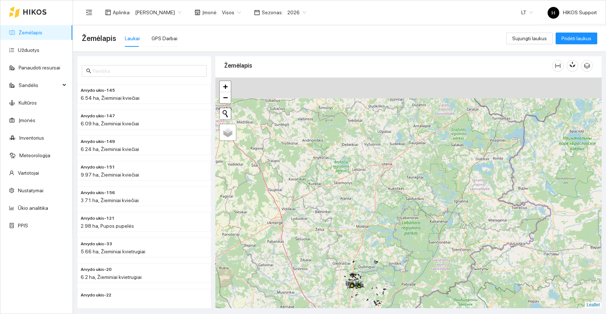
drag, startPoint x: 365, startPoint y: 153, endPoint x: 415, endPoint y: 215, distance: 80.0
click at [415, 215] on div at bounding box center [408, 192] width 386 height 230
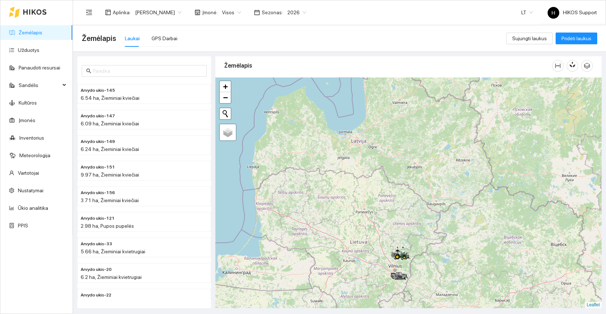
drag, startPoint x: 391, startPoint y: 286, endPoint x: 401, endPoint y: 260, distance: 27.1
click at [401, 260] on div at bounding box center [408, 192] width 386 height 230
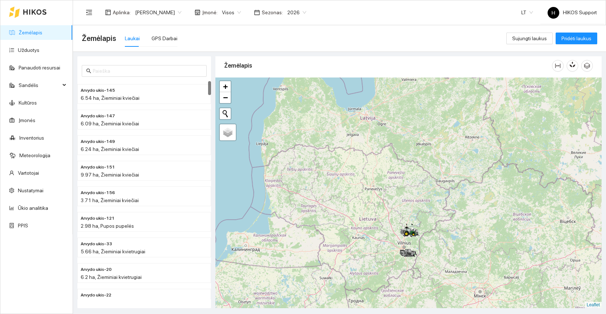
click at [440, 248] on div at bounding box center [408, 192] width 386 height 230
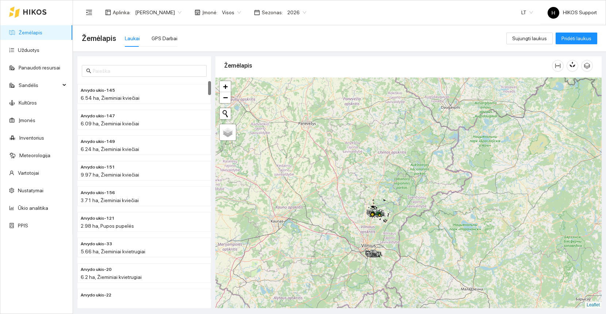
click at [406, 240] on div at bounding box center [408, 192] width 386 height 230
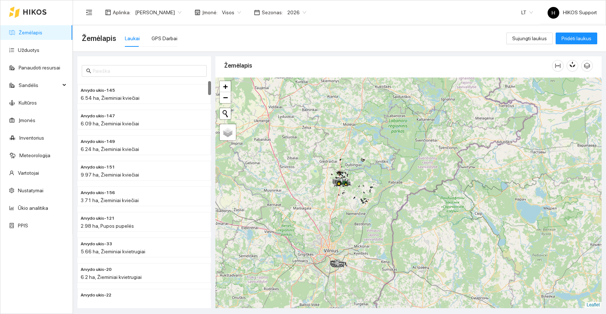
click at [329, 208] on div at bounding box center [408, 192] width 386 height 230
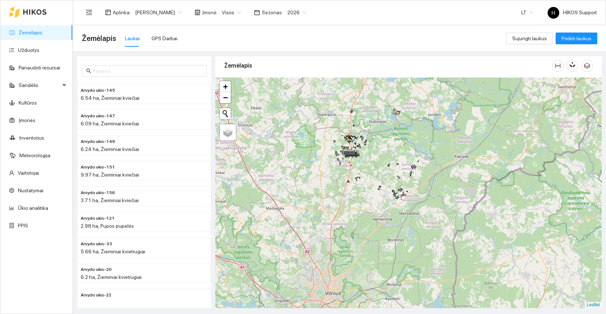
click at [368, 196] on div at bounding box center [408, 192] width 386 height 230
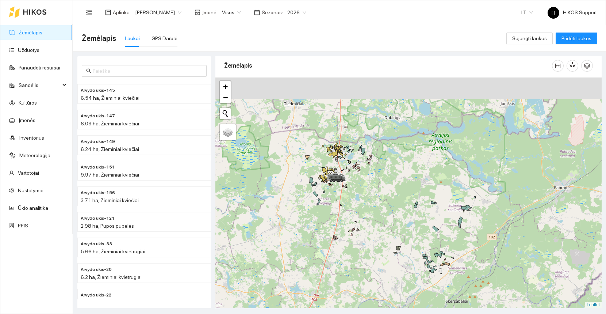
drag, startPoint x: 368, startPoint y: 134, endPoint x: 375, endPoint y: 205, distance: 71.5
click at [375, 205] on div at bounding box center [408, 192] width 386 height 230
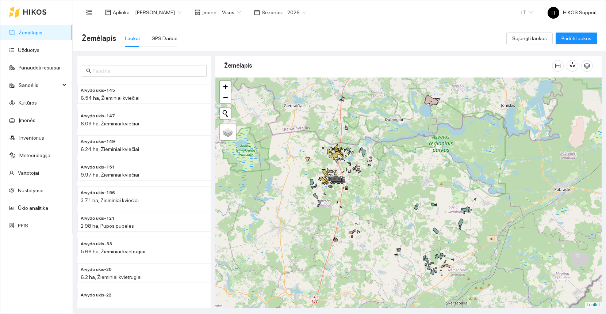
click at [373, 197] on div at bounding box center [408, 192] width 386 height 230
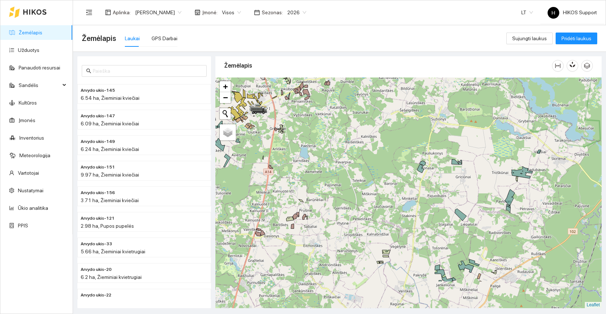
drag, startPoint x: 410, startPoint y: 248, endPoint x: 350, endPoint y: 168, distance: 100.6
click at [350, 168] on div at bounding box center [408, 192] width 386 height 230
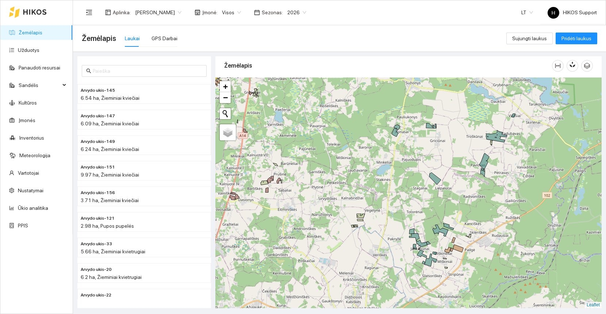
drag, startPoint x: 340, startPoint y: 177, endPoint x: 351, endPoint y: 192, distance: 18.8
click at [347, 184] on div at bounding box center [408, 192] width 386 height 230
